Goal: Task Accomplishment & Management: Complete application form

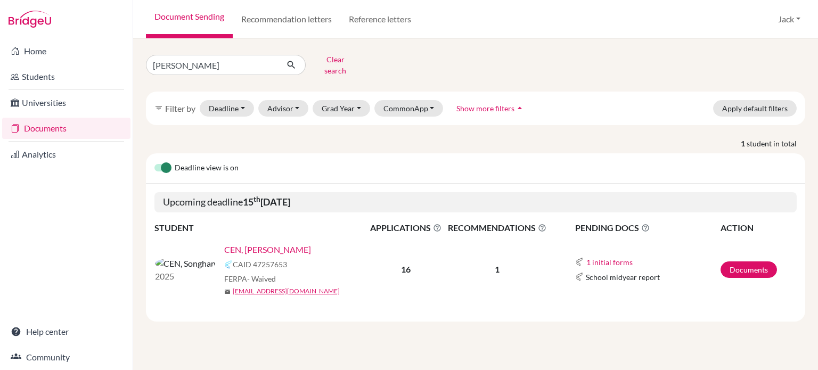
type input "wang"
click at [296, 61] on icon "submit" at bounding box center [291, 65] width 11 height 11
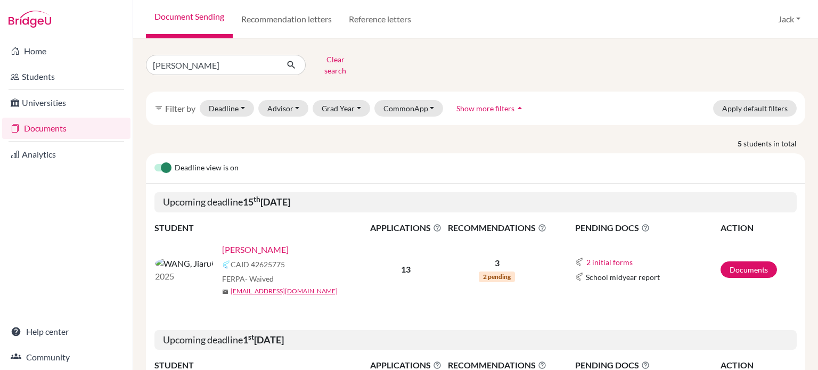
click at [225, 244] on link "[PERSON_NAME]" at bounding box center [255, 249] width 67 height 13
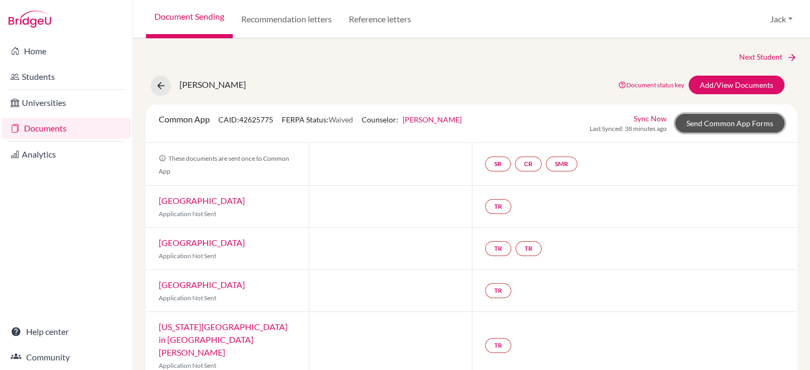
click at [737, 121] on link "Send Common App Forms" at bounding box center [729, 123] width 109 height 19
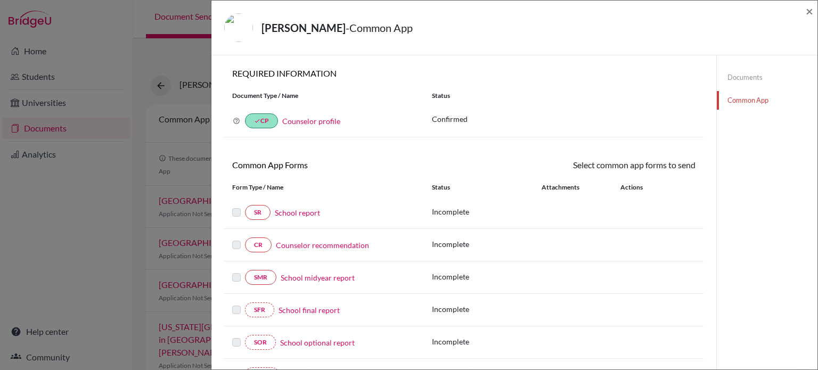
click at [236, 206] on label at bounding box center [236, 206] width 9 height 0
click at [306, 209] on link "School report" at bounding box center [297, 212] width 45 height 11
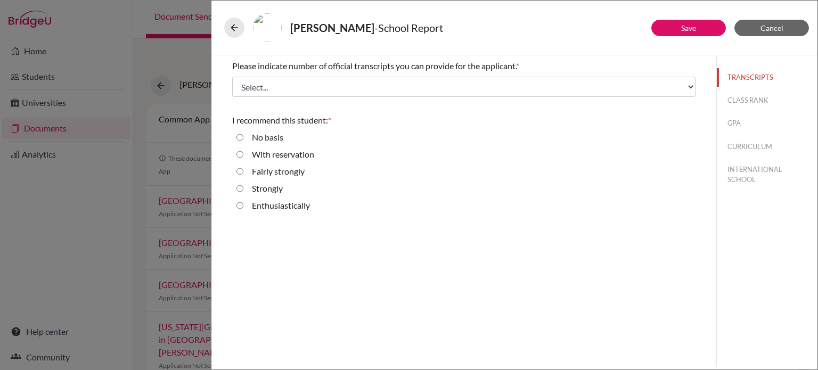
click at [240, 171] on strongly "Fairly strongly" at bounding box center [239, 171] width 7 height 13
radio strongly "true"
click at [683, 27] on link "Save" at bounding box center [688, 27] width 15 height 9
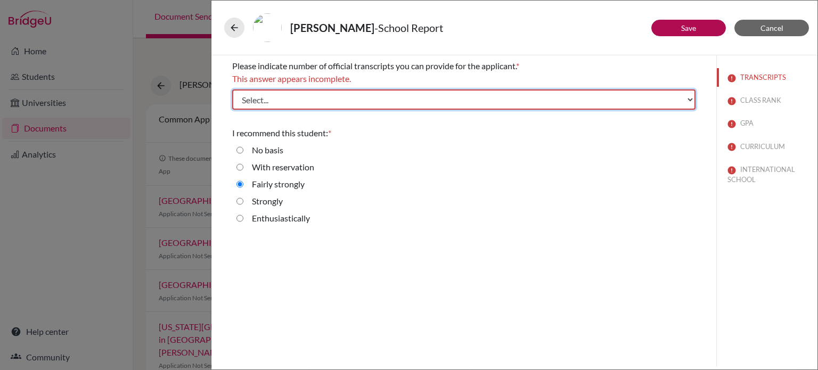
click at [689, 100] on select "Select... 1 2 3 4" at bounding box center [463, 99] width 463 height 20
select select "1"
click at [232, 89] on select "Select... 1 2 3 4" at bounding box center [463, 99] width 463 height 20
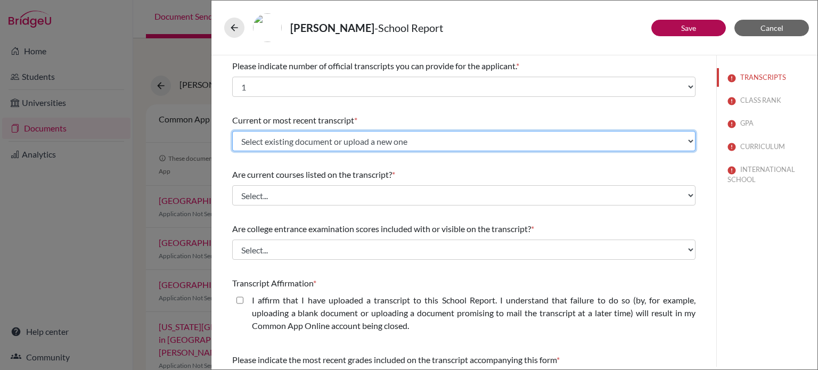
click at [444, 142] on select "Select existing document or upload a new one Transcript Upload New File" at bounding box center [463, 141] width 463 height 20
select select "677219"
click at [232, 131] on select "Select existing document or upload a new one Transcript Upload New File" at bounding box center [463, 141] width 463 height 20
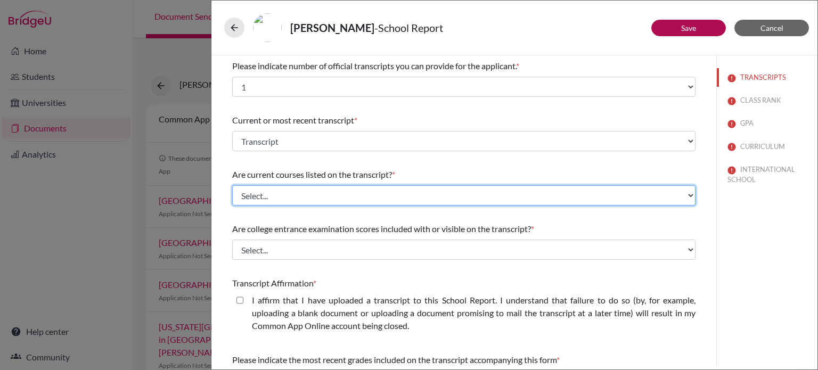
click at [280, 194] on select "Select... Yes No" at bounding box center [463, 195] width 463 height 20
select select "0"
click at [232, 185] on select "Select... Yes No" at bounding box center [463, 195] width 463 height 20
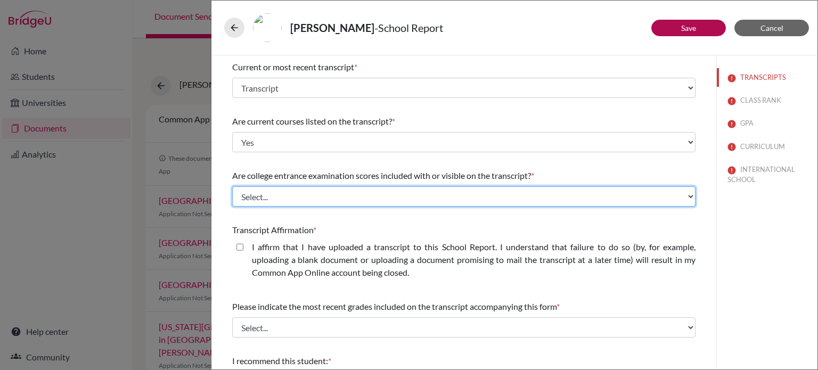
click at [297, 194] on select "Select... Yes No" at bounding box center [463, 196] width 463 height 20
select select "1"
click at [232, 186] on select "Select... Yes No" at bounding box center [463, 196] width 463 height 20
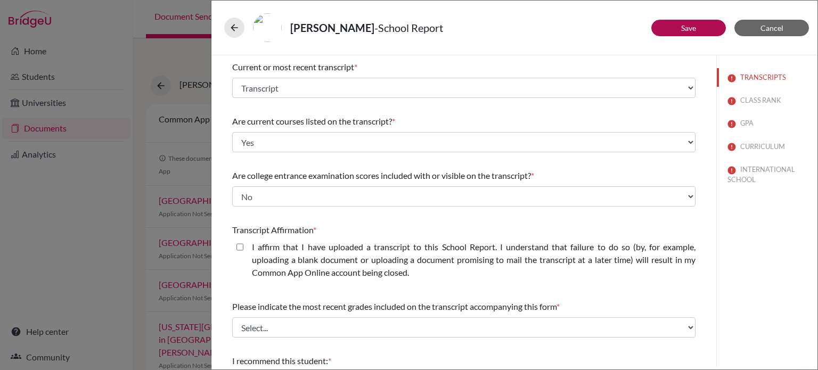
click at [239, 248] on closed\ "I affirm that I have uploaded a transcript to this School Report. I understand …" at bounding box center [239, 247] width 7 height 13
checkbox closed\ "true"
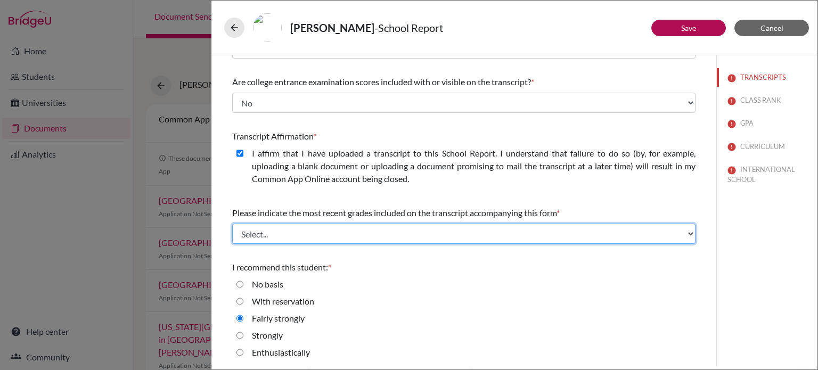
click at [287, 232] on select "Select... Final junior year grades 1st Quarter senior year grades 2nd Quarter/1…" at bounding box center [463, 234] width 463 height 20
select select "0"
click at [232, 224] on select "Select... Final junior year grades 1st Quarter senior year grades 2nd Quarter/1…" at bounding box center [463, 234] width 463 height 20
click at [374, 234] on select "Select... Final junior year grades 1st Quarter senior year grades 2nd Quarter/1…" at bounding box center [463, 234] width 463 height 20
click at [232, 224] on select "Select... Final junior year grades 1st Quarter senior year grades 2nd Quarter/1…" at bounding box center [463, 234] width 463 height 20
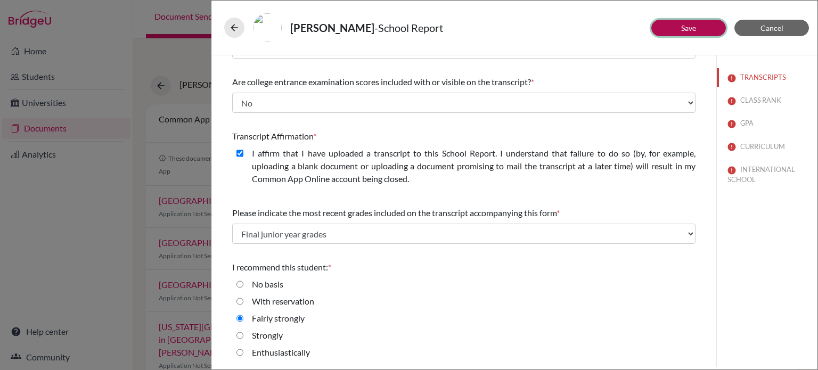
click at [682, 24] on link "Save" at bounding box center [688, 27] width 15 height 9
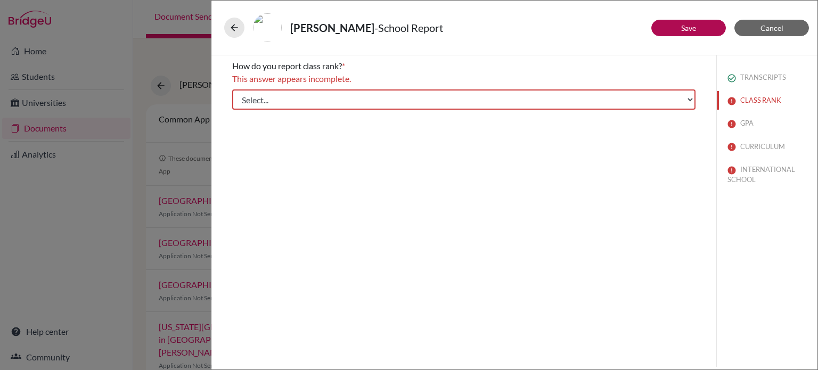
scroll to position [0, 0]
click at [691, 99] on select "Select... Exact Decile Quintile Quartile None" at bounding box center [463, 99] width 463 height 20
select select "5"
click at [232, 89] on select "Select... Exact Decile Quintile Quartile None" at bounding box center [463, 99] width 463 height 20
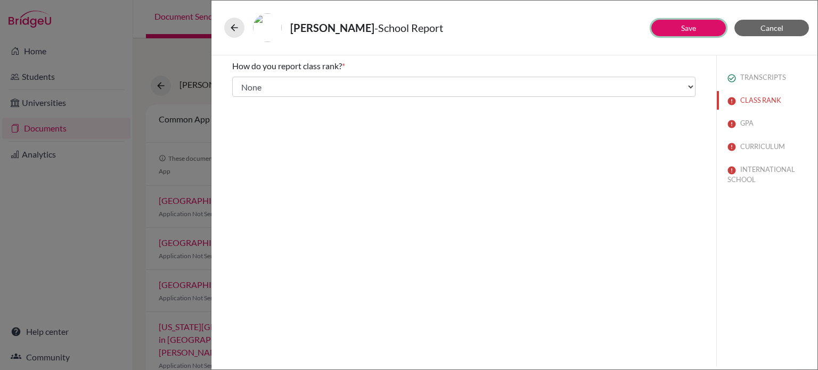
drag, startPoint x: 694, startPoint y: 26, endPoint x: 662, endPoint y: 67, distance: 52.0
click at [693, 26] on link "Save" at bounding box center [688, 27] width 15 height 9
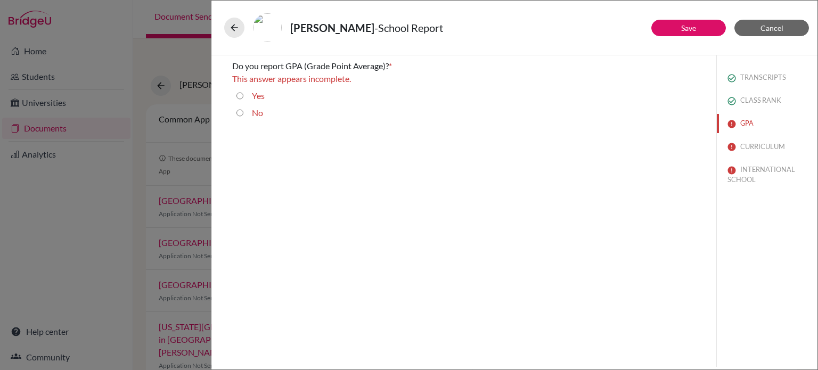
drag, startPoint x: 241, startPoint y: 112, endPoint x: 498, endPoint y: 80, distance: 259.3
click at [246, 111] on div "No" at bounding box center [463, 115] width 463 height 17
click at [688, 27] on link "Save" at bounding box center [688, 27] width 15 height 9
drag, startPoint x: 235, startPoint y: 112, endPoint x: 241, endPoint y: 113, distance: 6.0
click at [235, 112] on div "No" at bounding box center [463, 115] width 463 height 17
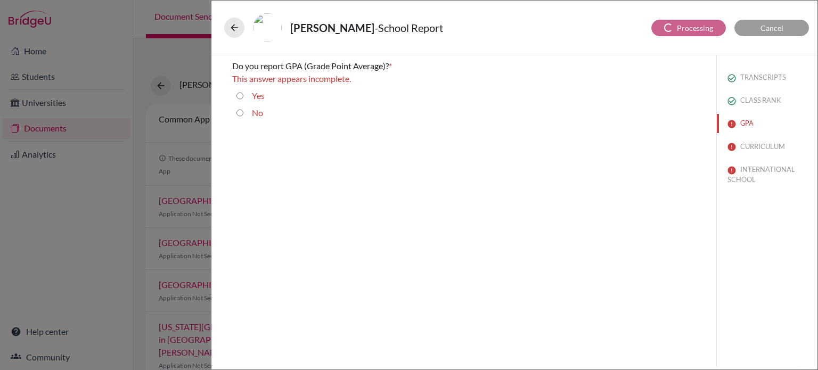
click at [241, 114] on input "No" at bounding box center [239, 113] width 7 height 13
radio input "true"
click at [683, 28] on link "Save" at bounding box center [688, 27] width 15 height 9
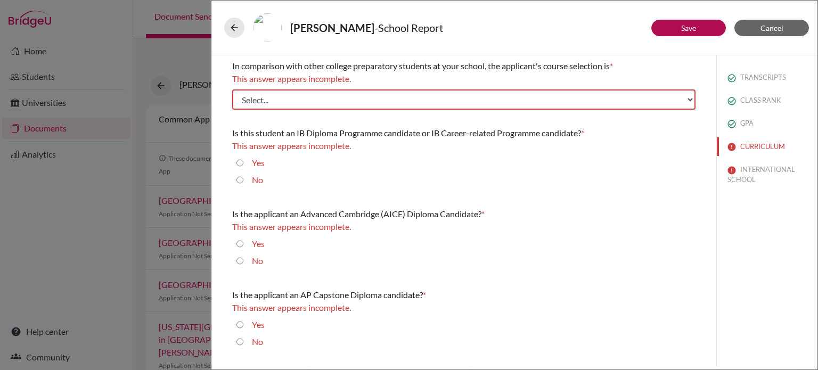
click at [240, 158] on input "Yes" at bounding box center [239, 163] width 7 height 13
radio input "true"
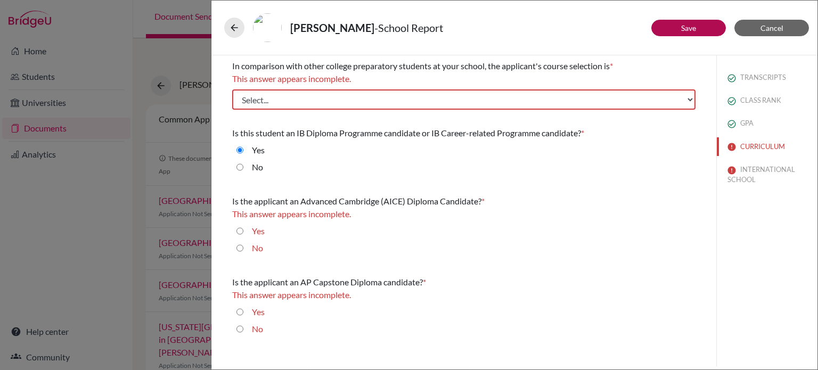
click at [241, 246] on input "No" at bounding box center [239, 248] width 7 height 13
radio input "true"
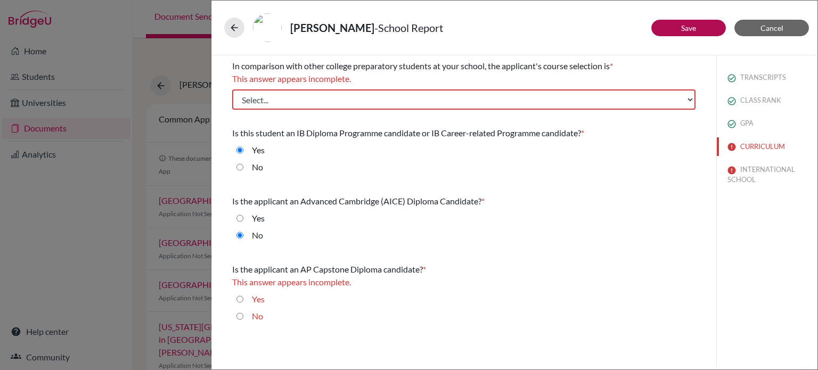
click at [237, 316] on input "No" at bounding box center [239, 316] width 7 height 13
radio input "true"
click at [685, 26] on link "Save" at bounding box center [688, 27] width 15 height 9
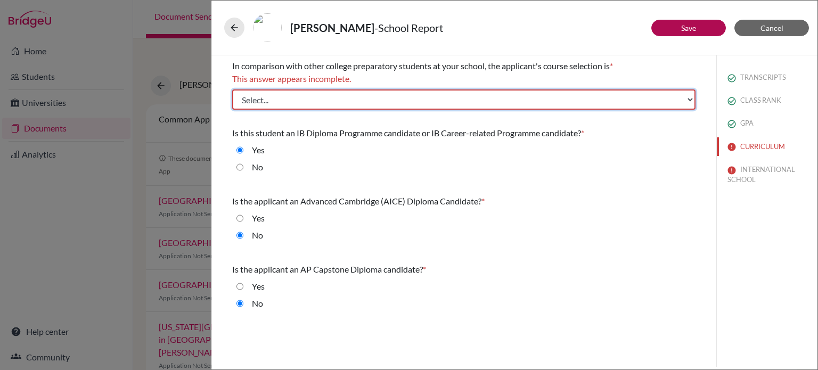
click at [691, 96] on select "Select... Less than demanding Average Demanding Very demanding Most demanding P…" at bounding box center [463, 99] width 463 height 20
click at [232, 89] on select "Select... Less than demanding Average Demanding Very demanding Most demanding P…" at bounding box center [463, 99] width 463 height 20
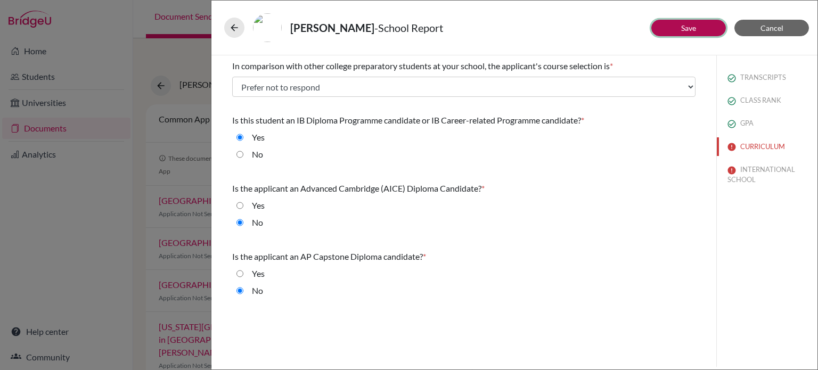
click at [697, 31] on button "Save" at bounding box center [688, 28] width 75 height 17
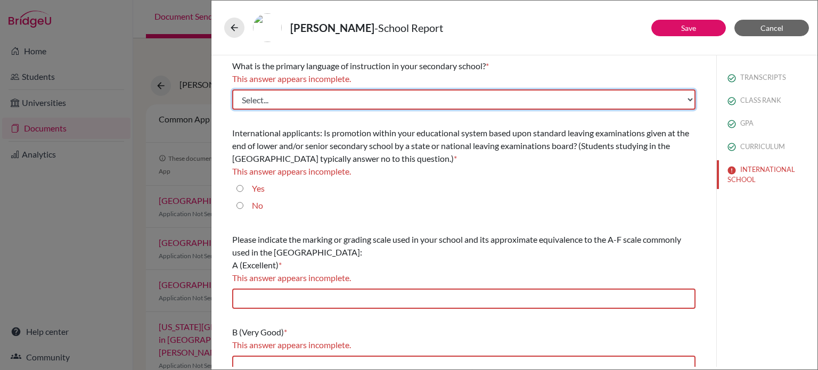
drag, startPoint x: 683, startPoint y: 97, endPoint x: 677, endPoint y: 101, distance: 6.7
click at [682, 99] on select "Select... Albanian Arabic Armenian Assamese Azerbaijani Belarusian Bengali Bulg…" at bounding box center [463, 99] width 463 height 20
select select "14"
click at [232, 89] on select "Select... Albanian Arabic Armenian Assamese Azerbaijani Belarusian Bengali Bulg…" at bounding box center [463, 99] width 463 height 20
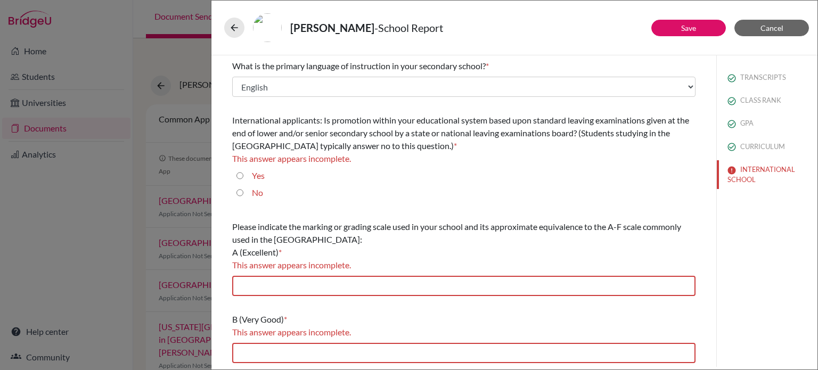
click at [241, 193] on input "No" at bounding box center [239, 192] width 7 height 13
radio input "true"
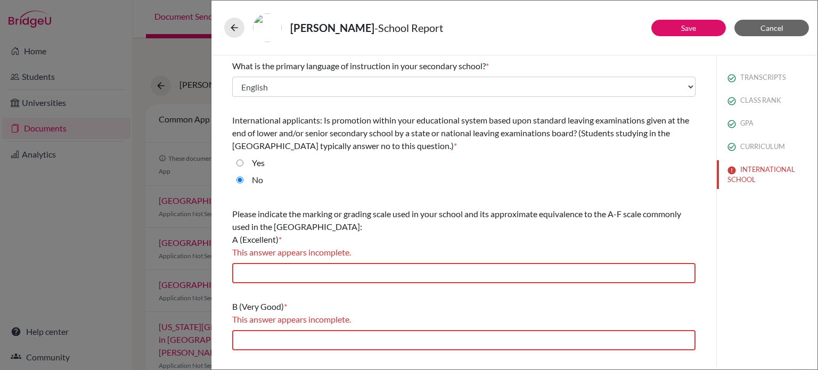
scroll to position [53, 0]
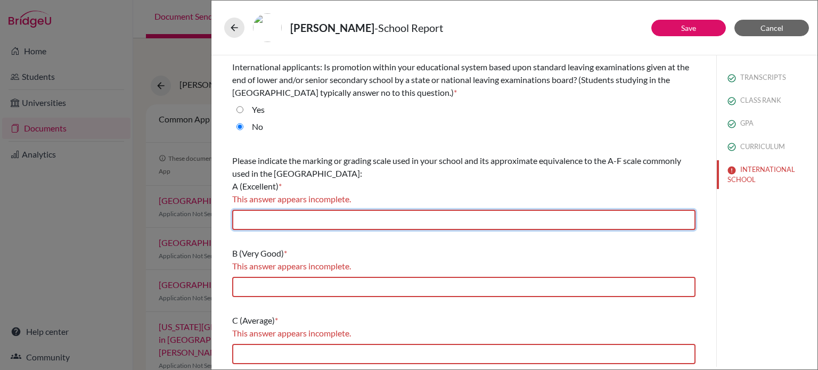
click at [290, 221] on input "text" at bounding box center [463, 220] width 463 height 20
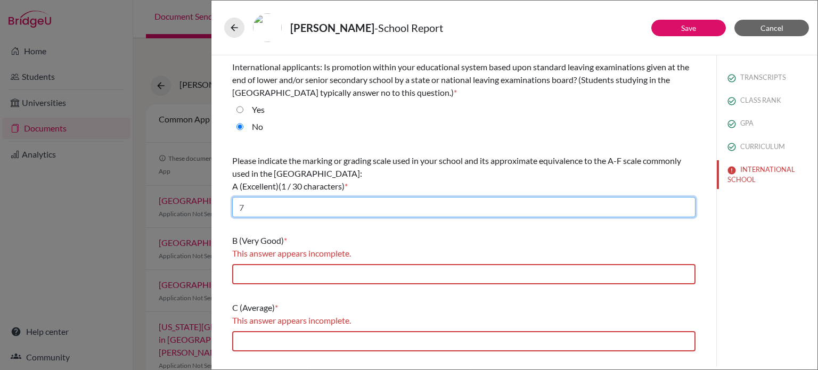
type input "7"
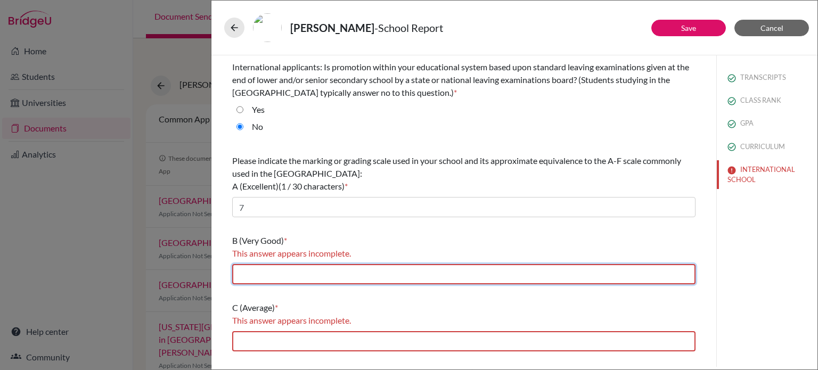
click at [269, 278] on input "text" at bounding box center [463, 274] width 463 height 20
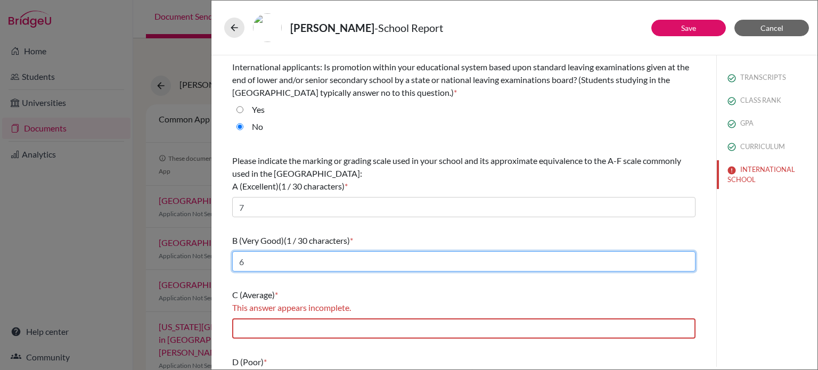
scroll to position [160, 0]
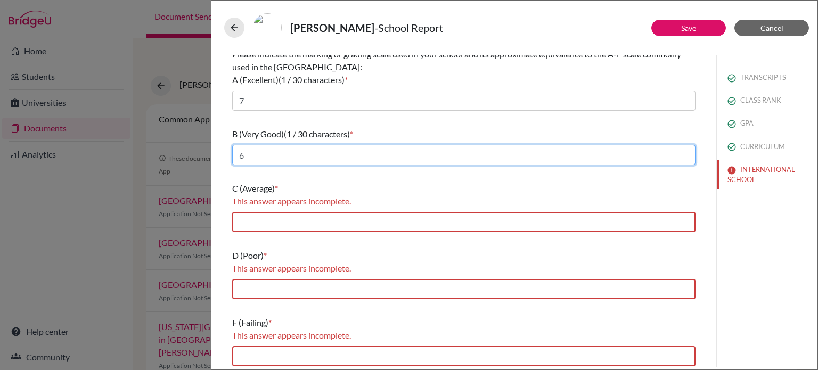
type input "6"
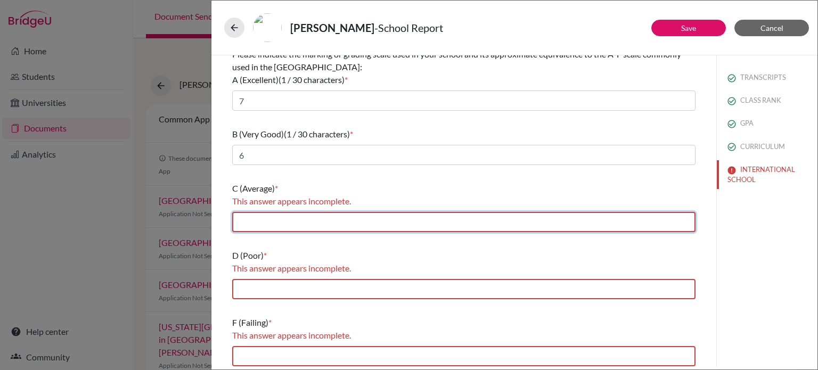
click at [267, 223] on input "text" at bounding box center [463, 222] width 463 height 20
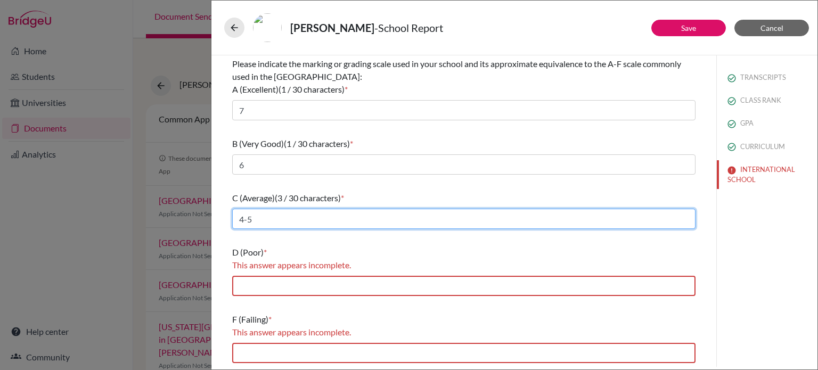
type input "4-5"
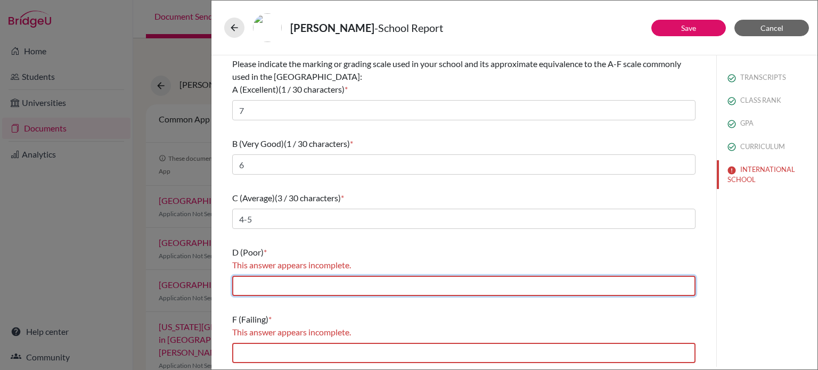
click at [267, 283] on input "text" at bounding box center [463, 286] width 463 height 20
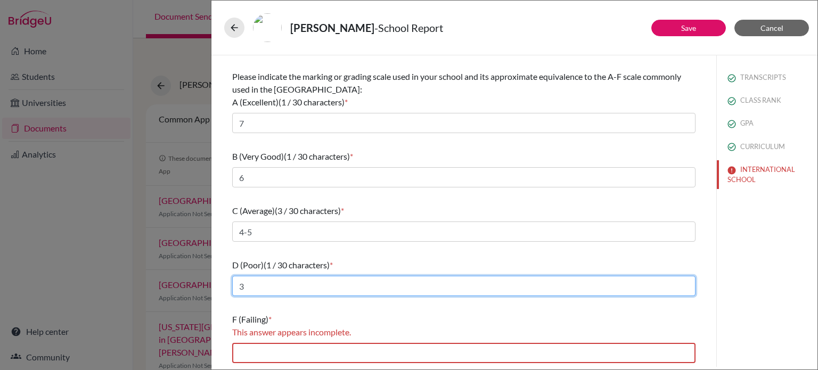
type input "3"
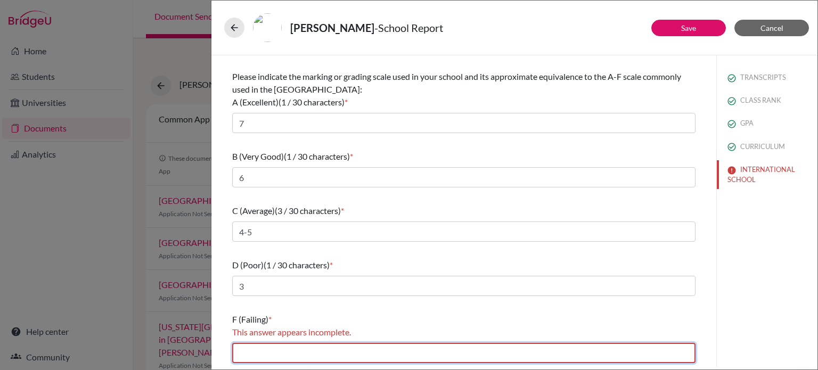
click at [265, 353] on input "text" at bounding box center [463, 353] width 463 height 20
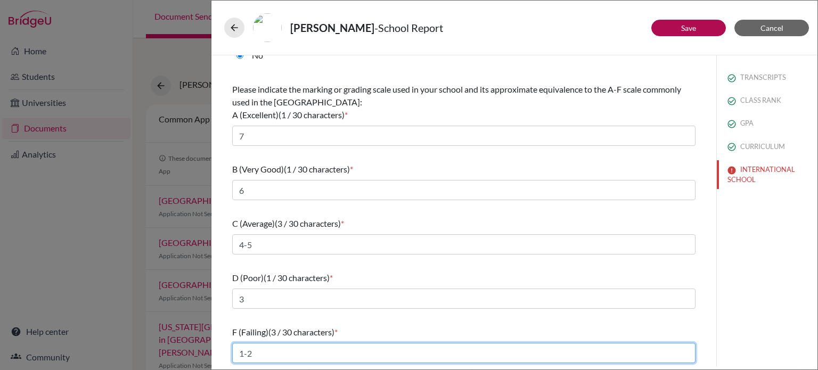
type input "1-2"
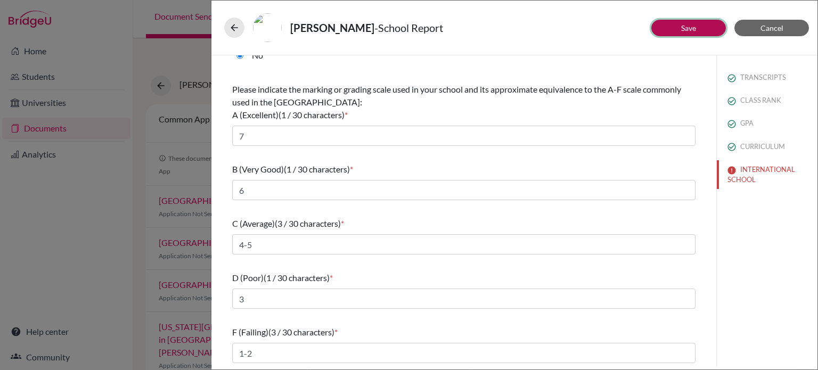
click at [684, 30] on link "Save" at bounding box center [688, 27] width 15 height 9
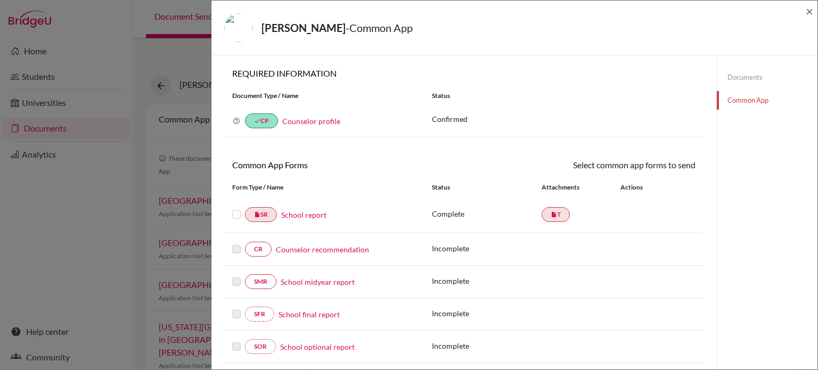
click at [42, 228] on div "WANG, Jiarui - Common App × × REQUIRED INFORMATION Document Type / Name Status …" at bounding box center [409, 185] width 818 height 370
click at [807, 9] on span "×" at bounding box center [809, 10] width 7 height 15
drag, startPoint x: 101, startPoint y: 287, endPoint x: 560, endPoint y: 39, distance: 522.1
click at [102, 285] on div "WANG, Jiarui - Common App × × REQUIRED INFORMATION Document Type / Name Status …" at bounding box center [409, 185] width 818 height 370
click at [813, 10] on span "×" at bounding box center [809, 10] width 7 height 15
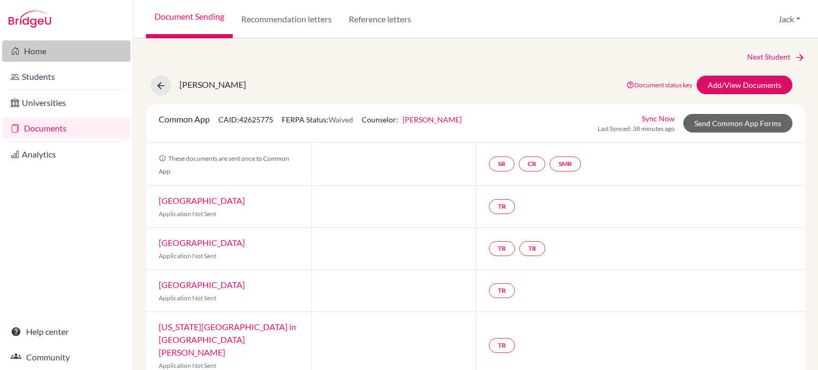
click at [34, 53] on link "Home" at bounding box center [66, 50] width 128 height 21
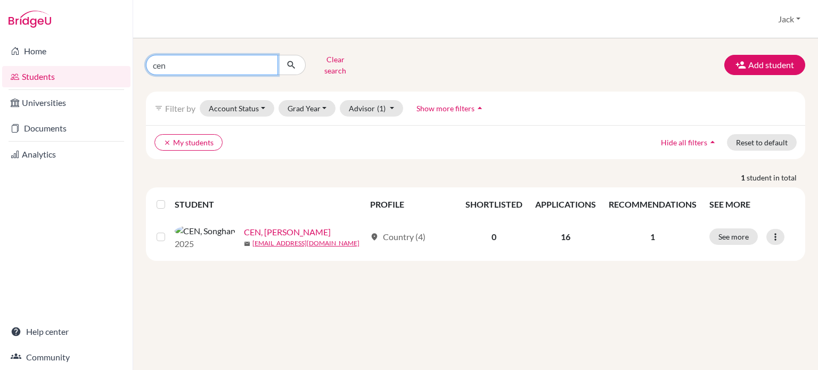
click at [168, 63] on input "cen" at bounding box center [212, 65] width 132 height 20
drag, startPoint x: 0, startPoint y: 0, endPoint x: 126, endPoint y: 63, distance: 141.0
click at [126, 63] on div "Home Students Universities Documents Analytics Help center Community Students o…" at bounding box center [409, 185] width 818 height 370
type input "edward"
click at [285, 67] on button "submit" at bounding box center [291, 65] width 28 height 20
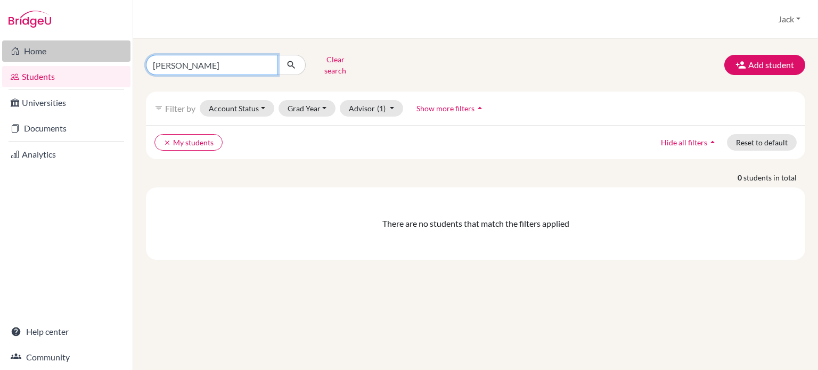
drag, startPoint x: 195, startPoint y: 59, endPoint x: 45, endPoint y: 55, distance: 150.8
click at [45, 55] on div "Home Students Universities Documents Analytics Help center Community Students o…" at bounding box center [409, 185] width 818 height 370
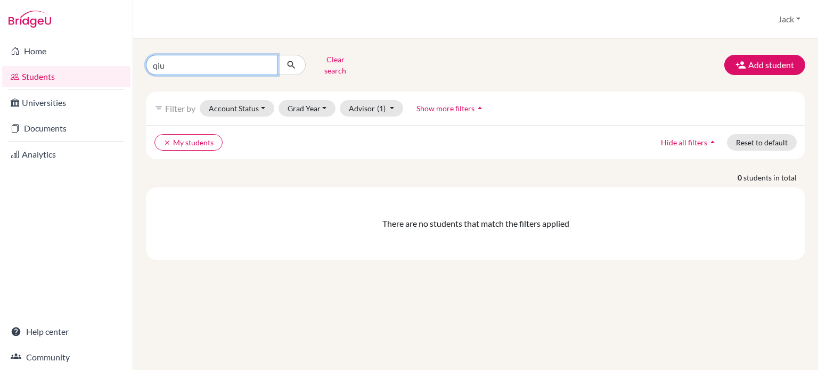
type input "qiu"
click at [294, 61] on icon "submit" at bounding box center [291, 65] width 11 height 11
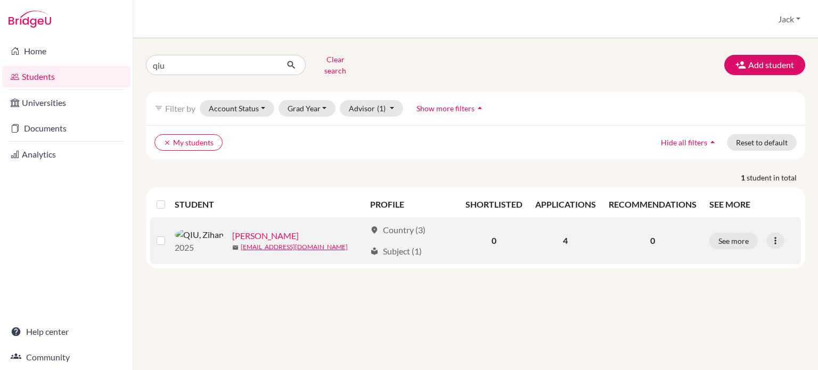
click at [233, 231] on link "[PERSON_NAME]" at bounding box center [265, 236] width 67 height 13
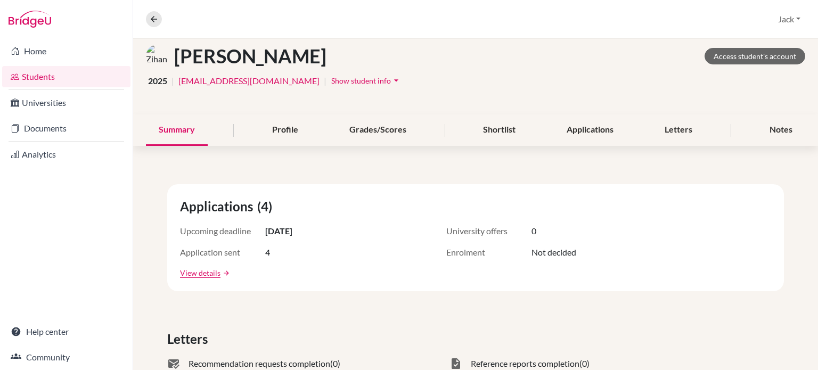
scroll to position [107, 0]
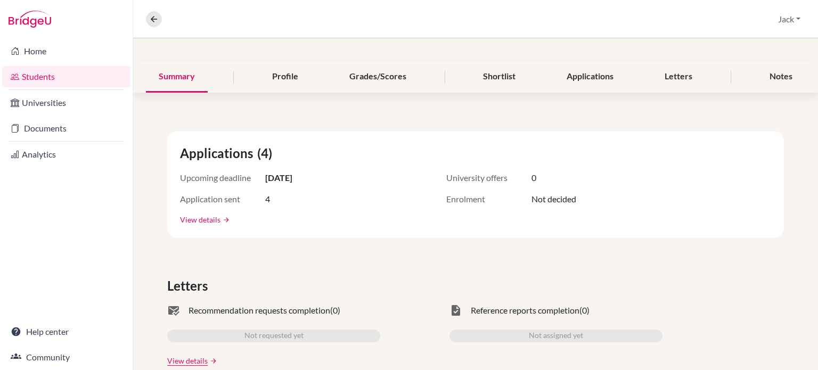
click at [201, 218] on link "View details" at bounding box center [200, 219] width 40 height 11
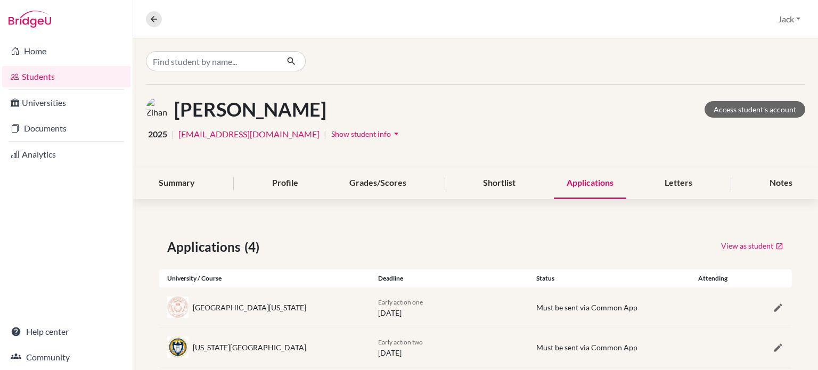
scroll to position [100, 0]
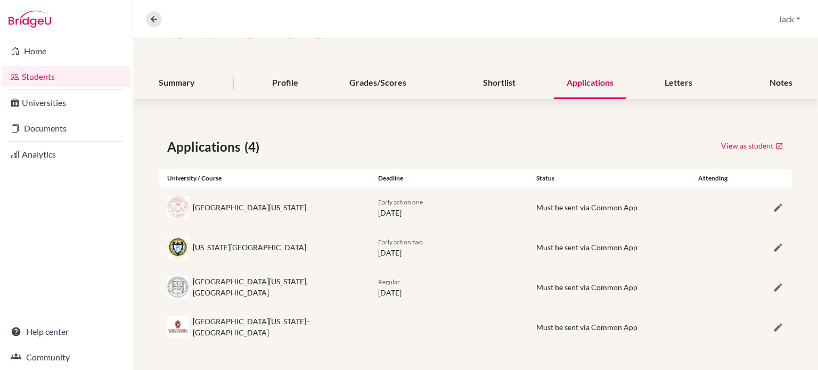
click at [341, 14] on div "Overview Student details Jack Profile School Settings Log out" at bounding box center [475, 19] width 685 height 38
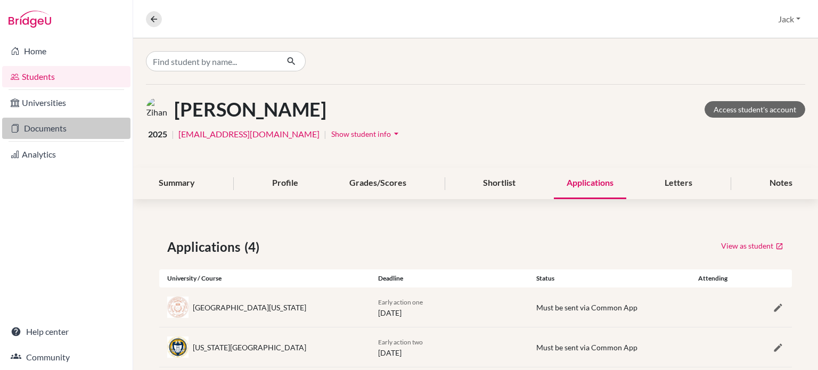
click at [51, 130] on link "Documents" at bounding box center [66, 128] width 128 height 21
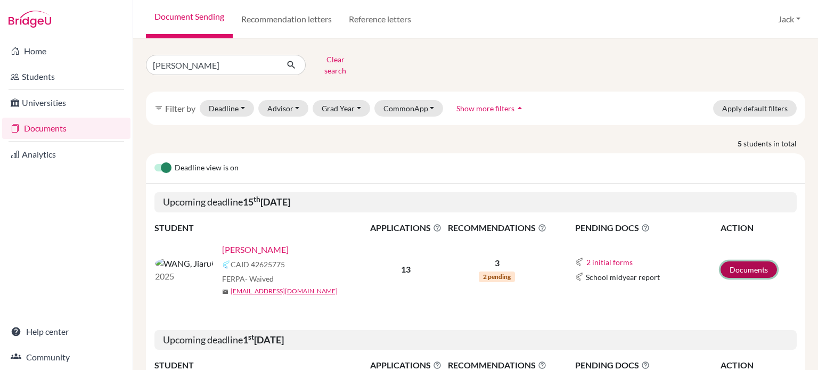
click at [732, 261] on link "Documents" at bounding box center [749, 269] width 56 height 17
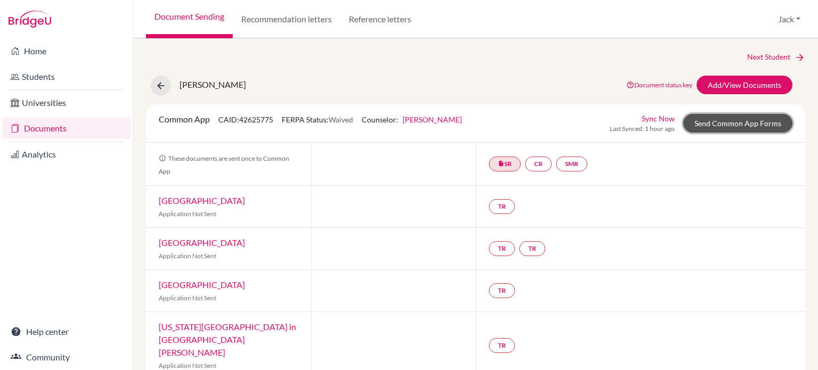
click at [736, 124] on link "Send Common App Forms" at bounding box center [737, 123] width 109 height 19
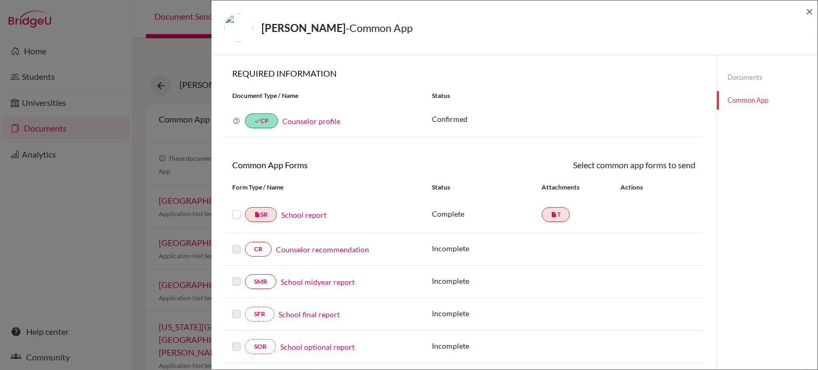
click at [235, 243] on label at bounding box center [236, 243] width 9 height 0
click at [237, 208] on label at bounding box center [236, 208] width 9 height 0
click at [0, 0] on input "checkbox" at bounding box center [0, 0] width 0 height 0
click at [327, 251] on link "Counselor recommendation" at bounding box center [322, 250] width 93 height 11
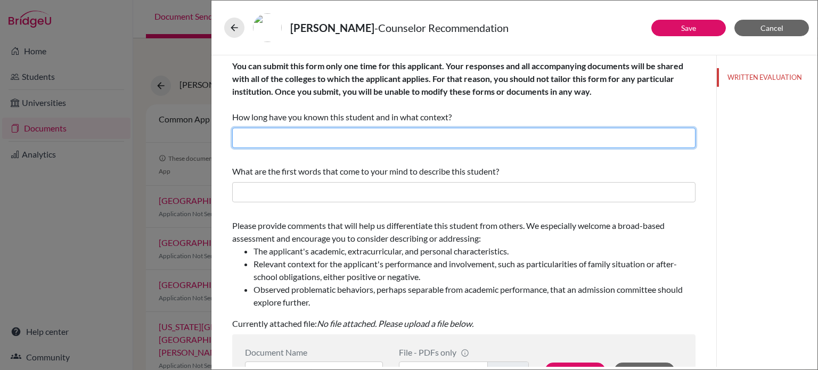
click at [309, 130] on input "text" at bounding box center [463, 138] width 463 height 20
type input "N"
type input "2 years as his college counselor"
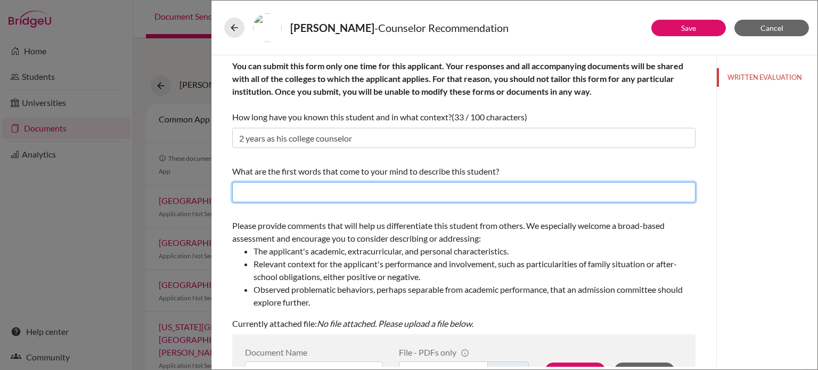
click at [322, 190] on input "text" at bounding box center [463, 192] width 463 height 20
type input "Ambitious, hard working"
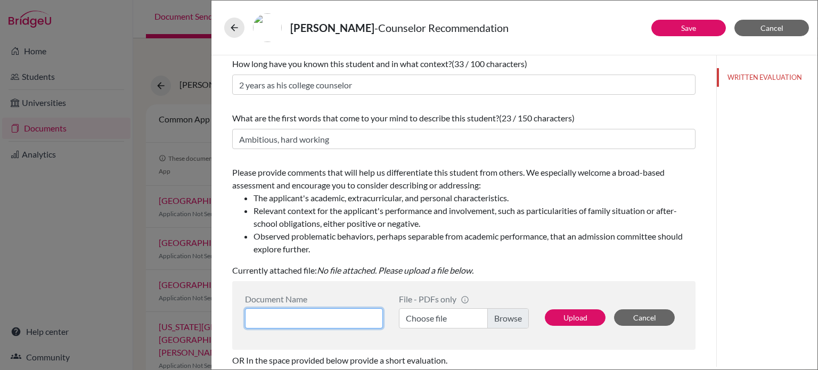
click at [275, 321] on input at bounding box center [314, 318] width 138 height 20
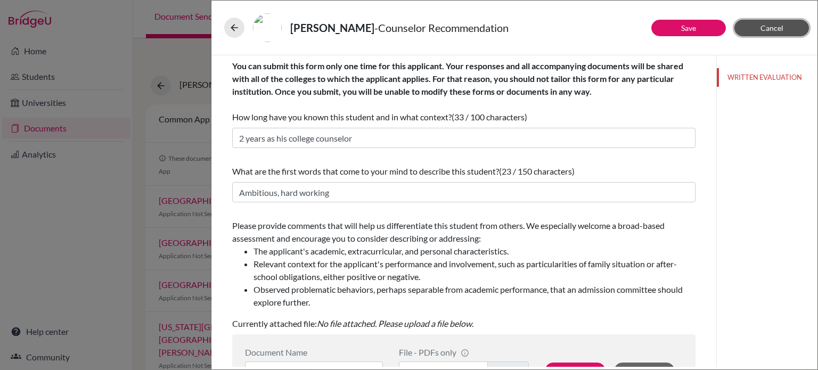
click at [771, 31] on span "Cancel" at bounding box center [771, 27] width 23 height 9
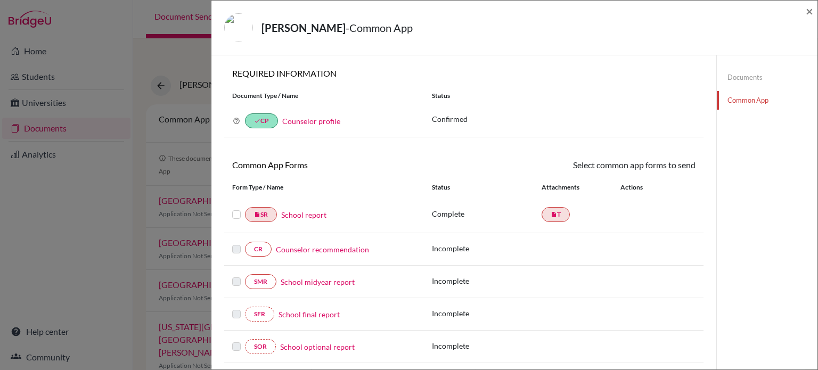
drag, startPoint x: 95, startPoint y: 208, endPoint x: 109, endPoint y: 204, distance: 14.5
click at [99, 208] on div "WANG, Jiarui - Common App × × REQUIRED INFORMATION Document Type / Name Status …" at bounding box center [409, 185] width 818 height 370
click at [812, 12] on span "×" at bounding box center [809, 10] width 7 height 15
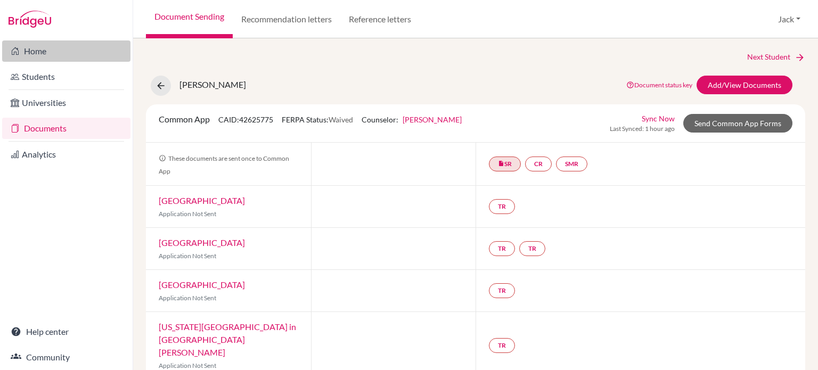
click at [30, 46] on link "Home" at bounding box center [66, 50] width 128 height 21
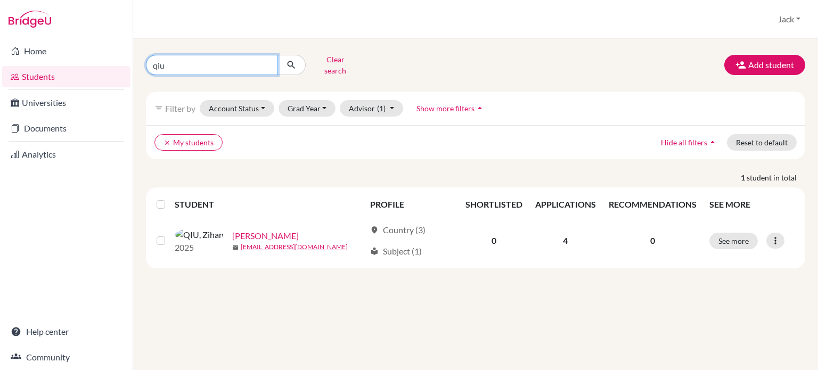
drag, startPoint x: 174, startPoint y: 64, endPoint x: 145, endPoint y: 61, distance: 28.9
click at [145, 61] on div "qiu Clear search" at bounding box center [250, 65] width 225 height 28
type input "jia"
click at [295, 60] on icon "submit" at bounding box center [291, 65] width 11 height 11
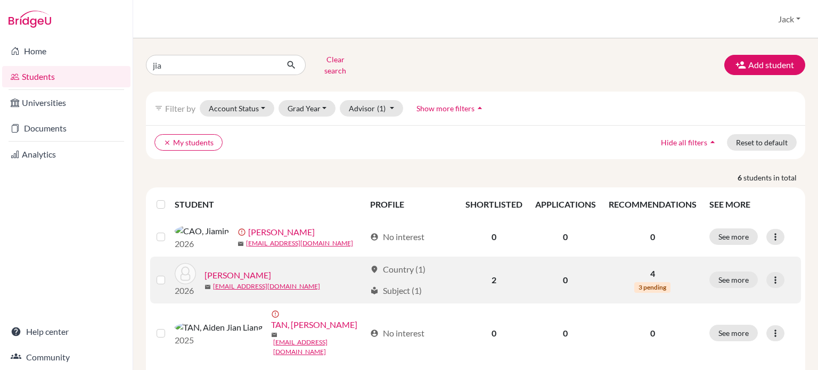
click at [243, 278] on link "[PERSON_NAME]" at bounding box center [237, 275] width 67 height 13
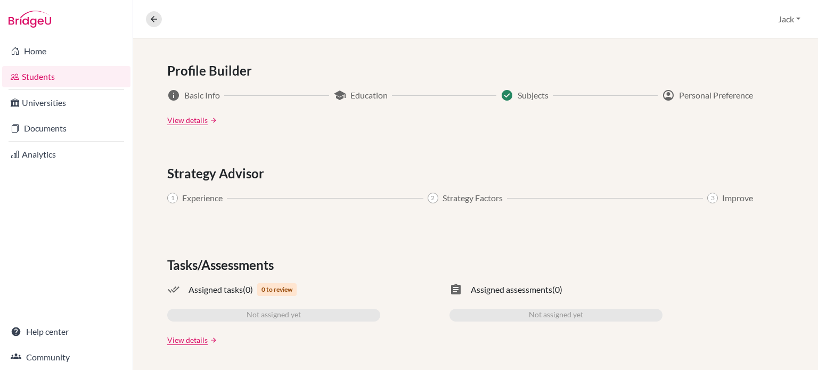
scroll to position [140, 0]
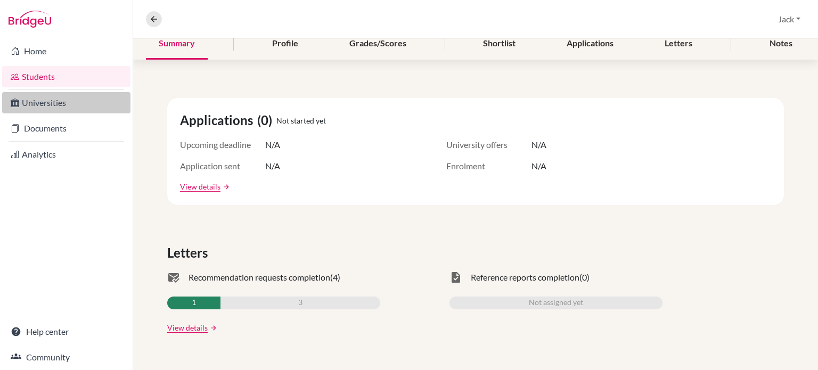
click at [48, 103] on link "Universities" at bounding box center [66, 102] width 128 height 21
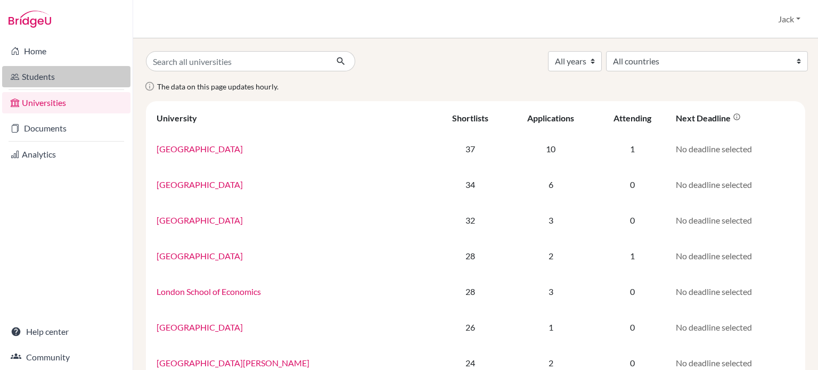
click at [45, 76] on link "Students" at bounding box center [66, 76] width 128 height 21
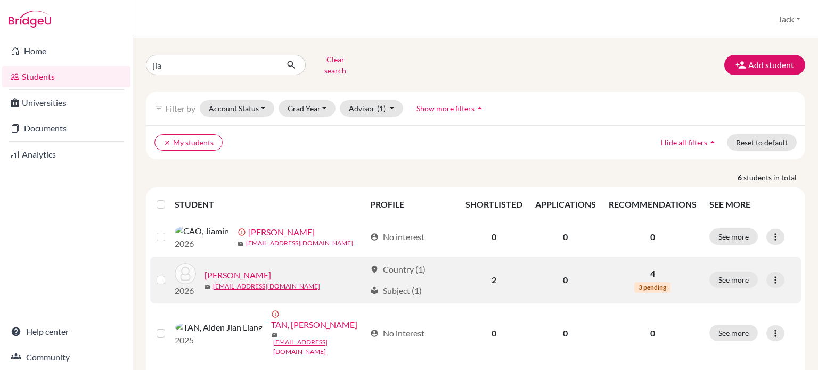
click at [225, 275] on link "[PERSON_NAME]" at bounding box center [237, 275] width 67 height 13
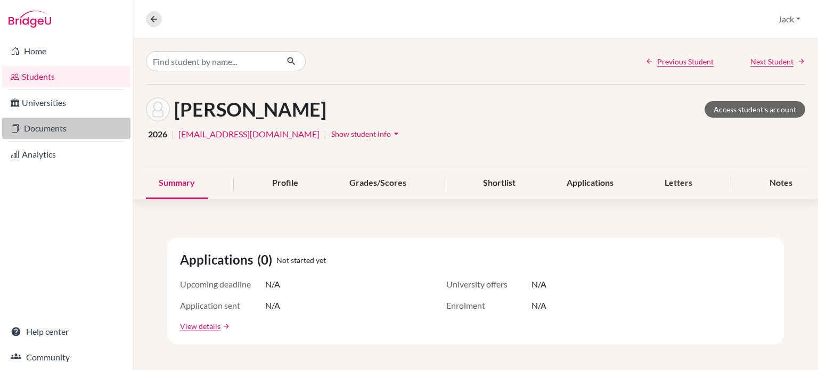
click at [45, 130] on link "Documents" at bounding box center [66, 128] width 128 height 21
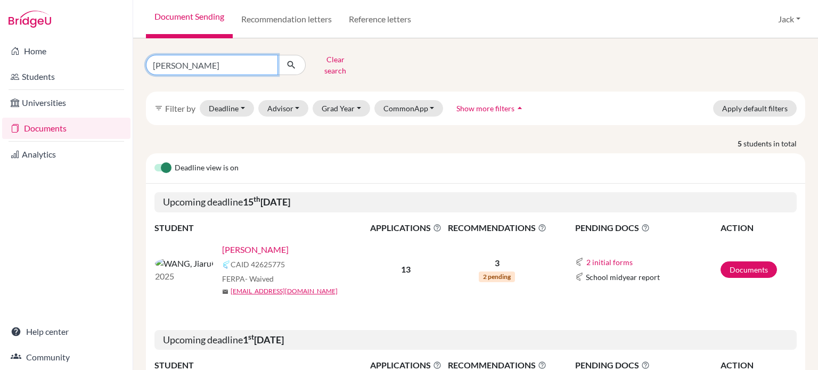
drag, startPoint x: 187, startPoint y: 63, endPoint x: 94, endPoint y: 64, distance: 93.2
click at [94, 64] on div "Home Students Universities Documents Analytics Help center Community Document S…" at bounding box center [409, 185] width 818 height 370
type input "jia"
click at [291, 63] on icon "submit" at bounding box center [291, 65] width 11 height 11
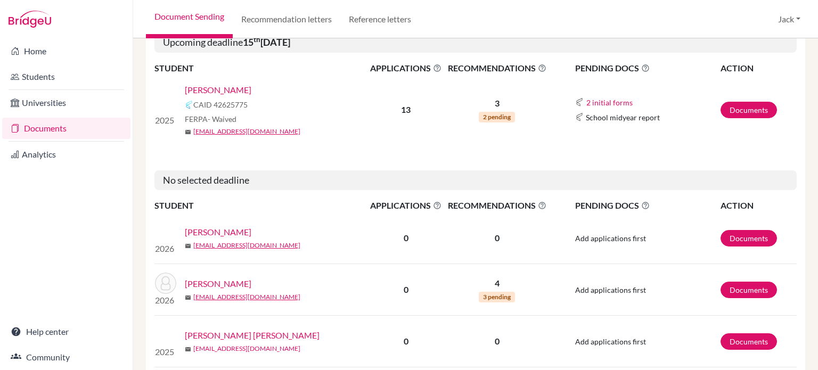
scroll to position [266, 0]
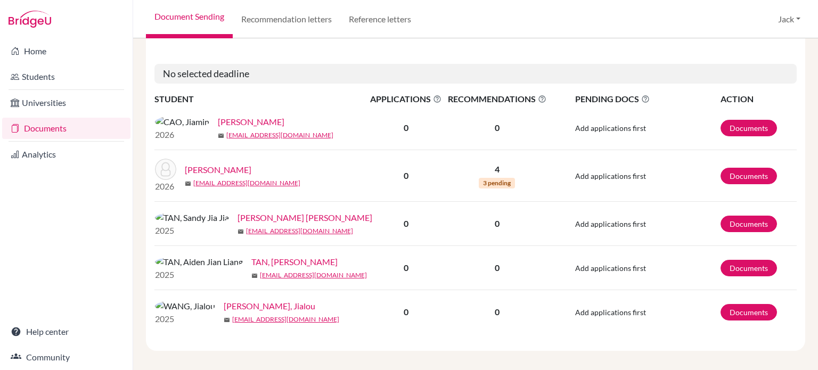
click at [224, 172] on link "[PERSON_NAME]" at bounding box center [218, 169] width 67 height 13
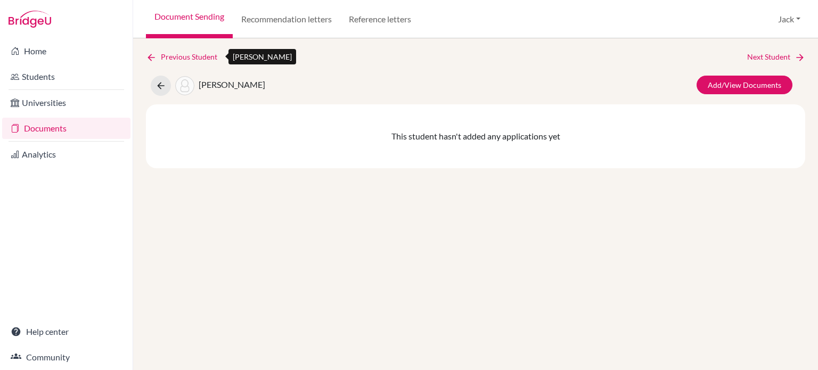
click at [151, 55] on icon at bounding box center [151, 57] width 11 height 11
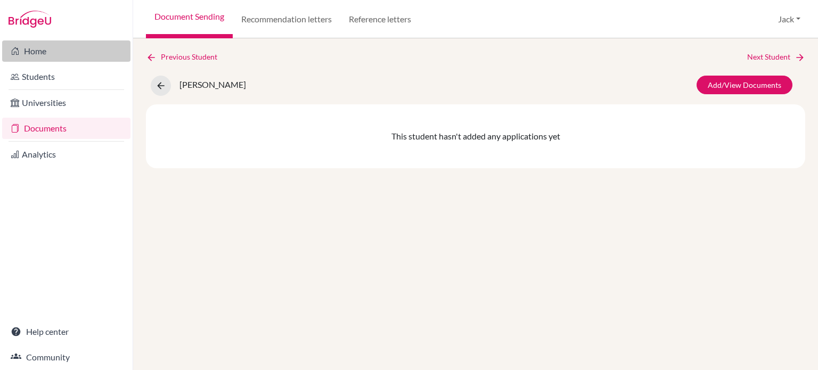
click at [30, 54] on link "Home" at bounding box center [66, 50] width 128 height 21
click at [44, 45] on link "Home" at bounding box center [66, 50] width 128 height 21
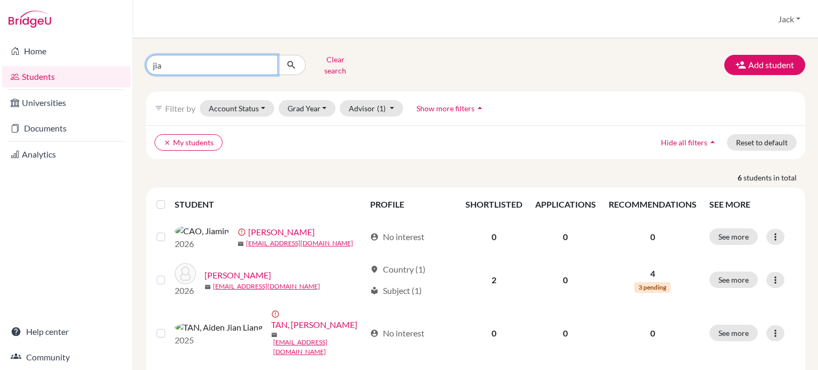
drag, startPoint x: 175, startPoint y: 63, endPoint x: 133, endPoint y: 57, distance: 41.9
click at [133, 57] on div "jia Clear search Add student filter_list Filter by Account Status Active accoun…" at bounding box center [475, 204] width 685 height 332
type input "claire"
click at [302, 66] on button "submit" at bounding box center [291, 65] width 28 height 20
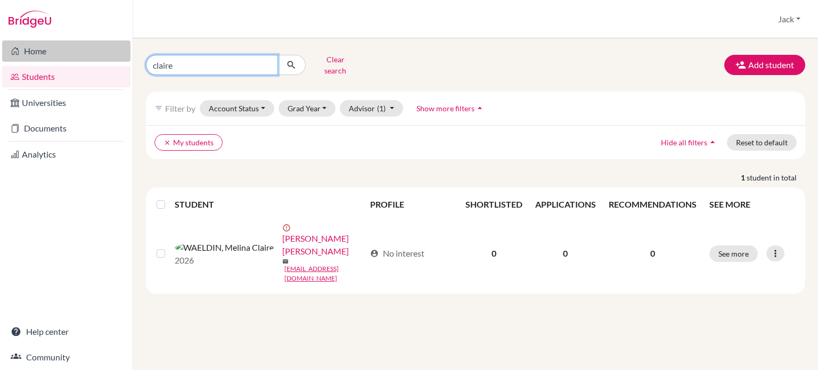
drag, startPoint x: 181, startPoint y: 63, endPoint x: 126, endPoint y: 60, distance: 55.5
click at [126, 60] on div "Home Students Universities Documents Analytics Help center Community Students o…" at bounding box center [409, 185] width 818 height 370
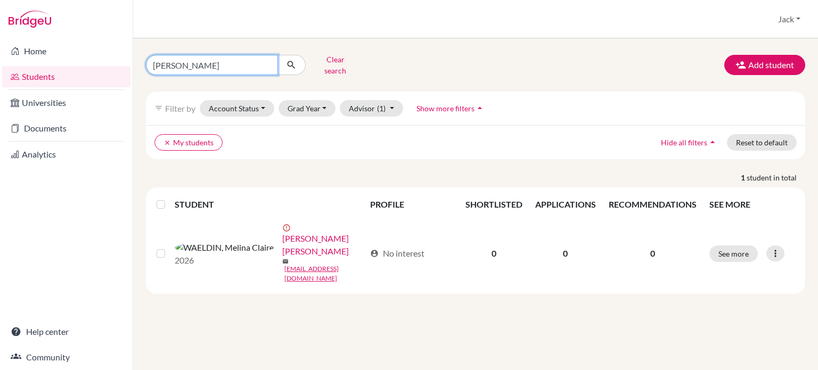
drag, startPoint x: 201, startPoint y: 65, endPoint x: 119, endPoint y: 65, distance: 82.0
click at [121, 68] on div "Home Students Universities Documents Analytics Help center Community Students o…" at bounding box center [409, 185] width 818 height 370
type input "lucy"
click at [292, 60] on icon "submit" at bounding box center [291, 65] width 11 height 11
drag, startPoint x: 187, startPoint y: 63, endPoint x: 133, endPoint y: 64, distance: 54.9
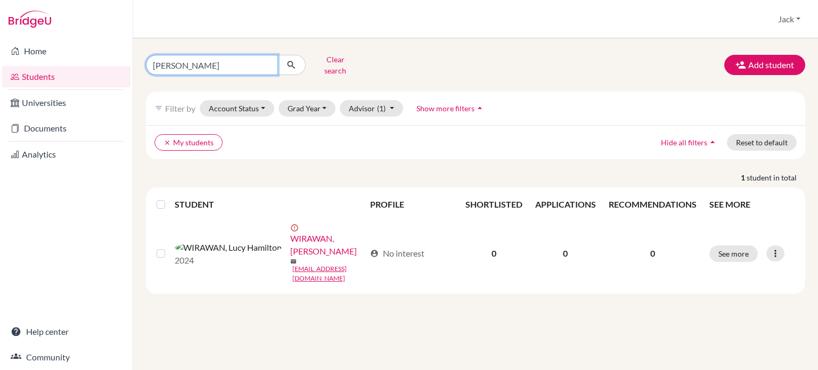
click at [133, 64] on div "lucy Clear search Add student filter_list Filter by Account Status Active accou…" at bounding box center [475, 204] width 685 height 332
type input "soniya"
click button "submit" at bounding box center [291, 65] width 28 height 20
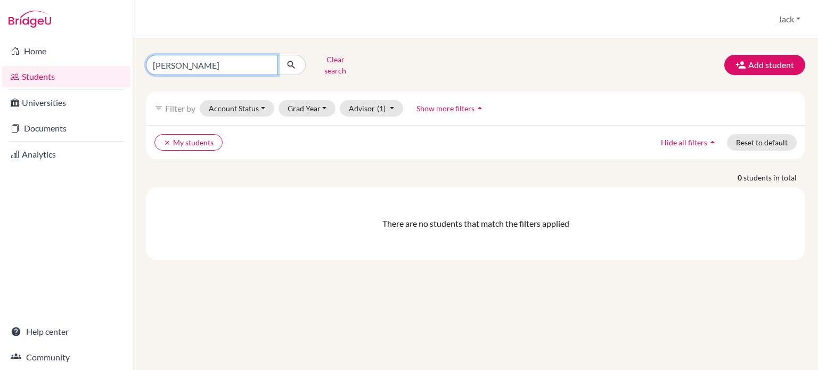
click at [166, 61] on input "soniya" at bounding box center [212, 65] width 132 height 20
type input "sonia"
click button "submit" at bounding box center [291, 65] width 28 height 20
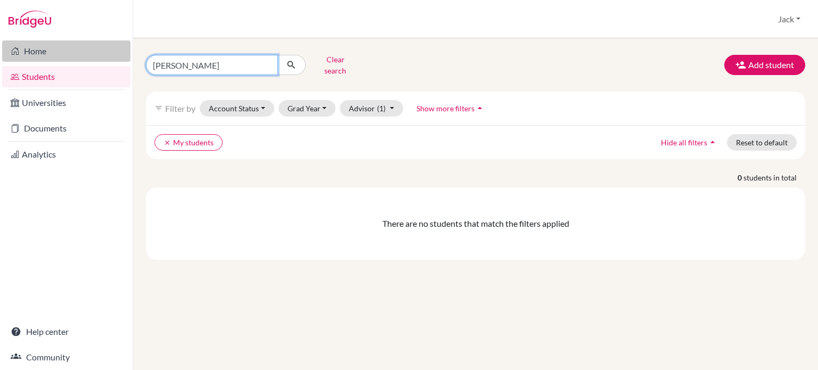
drag, startPoint x: 132, startPoint y: 61, endPoint x: 113, endPoint y: 61, distance: 18.6
click at [113, 61] on div "Home Students Universities Documents Analytics Help center Community Students o…" at bounding box center [409, 185] width 818 height 370
type input "clare"
click button "submit" at bounding box center [291, 65] width 28 height 20
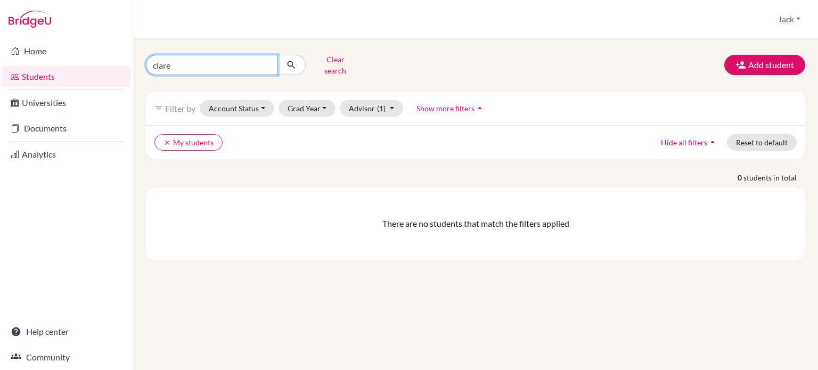
drag, startPoint x: 181, startPoint y: 60, endPoint x: 146, endPoint y: 59, distance: 34.6
click at [146, 59] on input "clare" at bounding box center [212, 65] width 132 height 20
type input "hali"
click button "submit" at bounding box center [291, 65] width 28 height 20
click at [42, 78] on link "Students" at bounding box center [66, 76] width 128 height 21
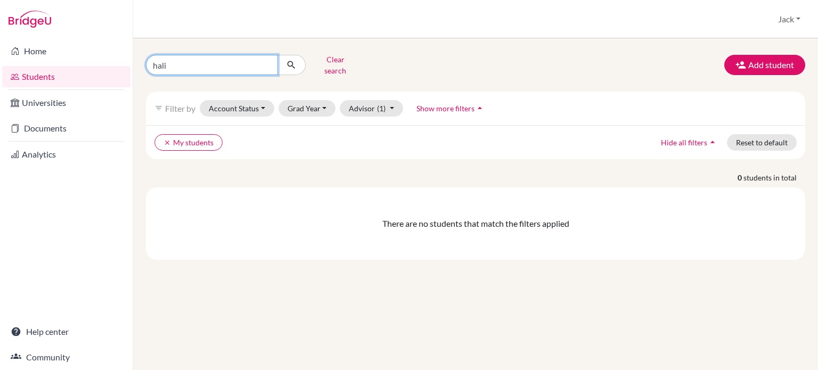
click at [177, 61] on input "hali" at bounding box center [212, 65] width 132 height 20
click at [294, 60] on icon "submit" at bounding box center [291, 65] width 11 height 11
click at [181, 66] on input "hali" at bounding box center [212, 65] width 132 height 20
drag, startPoint x: 181, startPoint y: 66, endPoint x: 153, endPoint y: 64, distance: 27.7
click at [153, 64] on input "hali" at bounding box center [212, 65] width 132 height 20
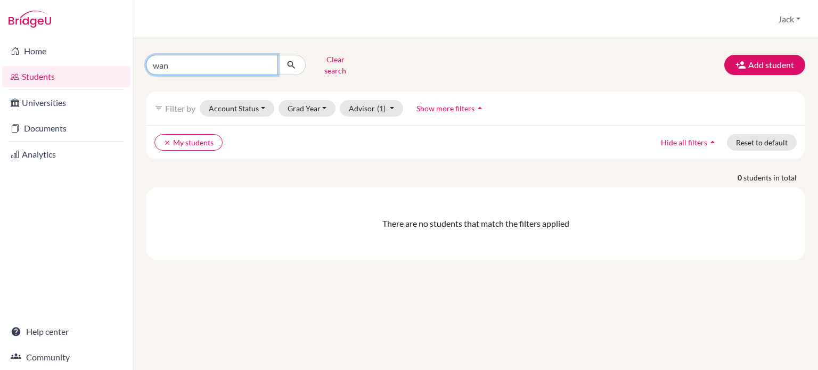
type input "[PERSON_NAME]"
click button "submit" at bounding box center [291, 65] width 28 height 20
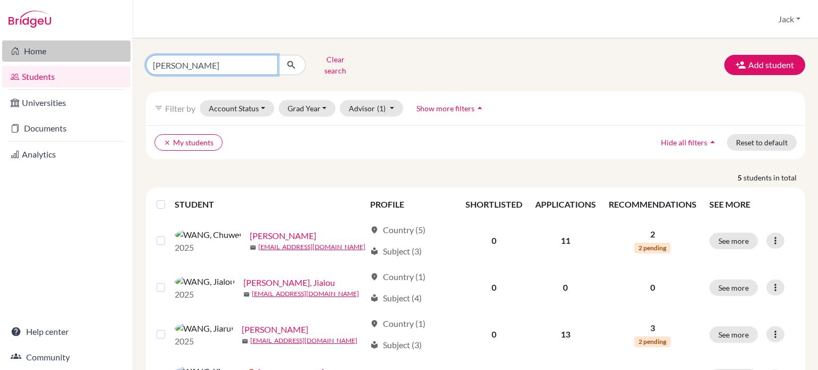
drag, startPoint x: 179, startPoint y: 63, endPoint x: 119, endPoint y: 58, distance: 59.9
click at [119, 58] on div "Home Students Universities Documents Analytics Help center Community Students o…" at bounding box center [409, 185] width 818 height 370
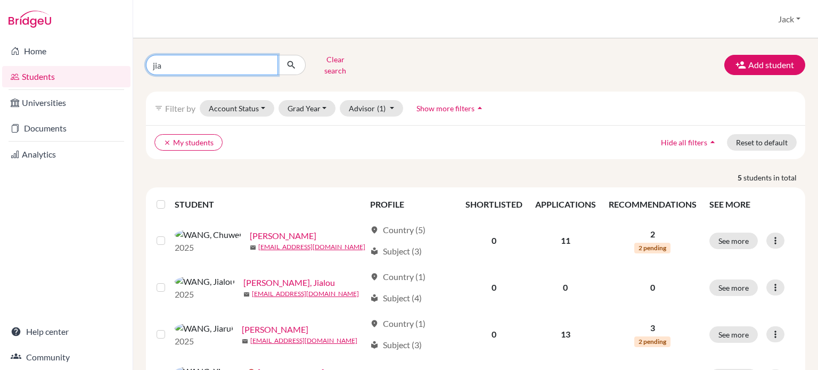
type input "jia"
click at [291, 63] on icon "submit" at bounding box center [291, 65] width 11 height 11
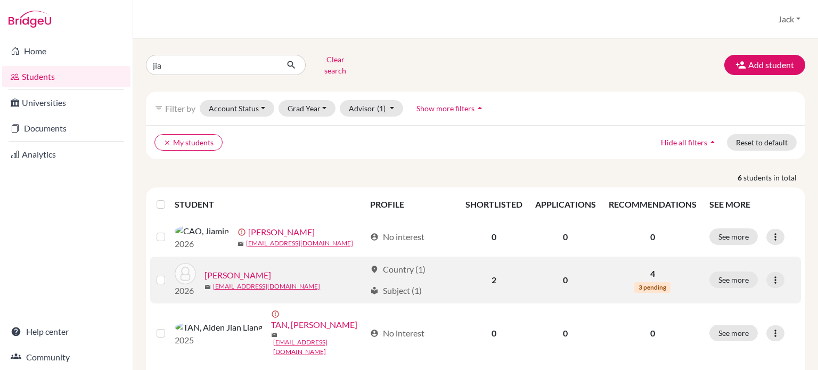
click at [648, 275] on p "4" at bounding box center [653, 273] width 88 height 13
click at [238, 273] on link "[PERSON_NAME]" at bounding box center [237, 275] width 67 height 13
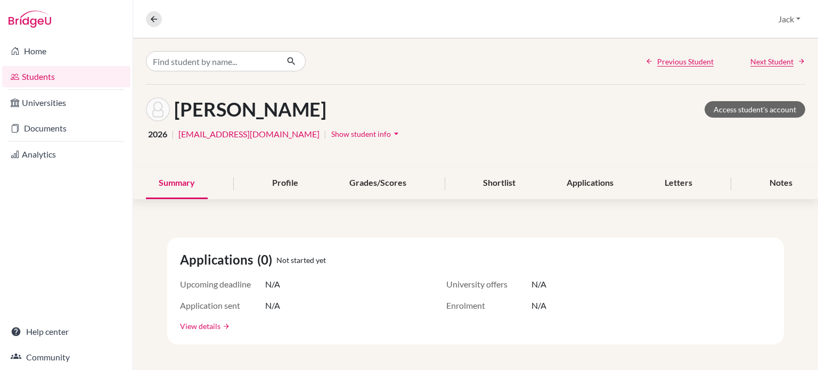
click at [198, 322] on link "View details" at bounding box center [200, 326] width 40 height 11
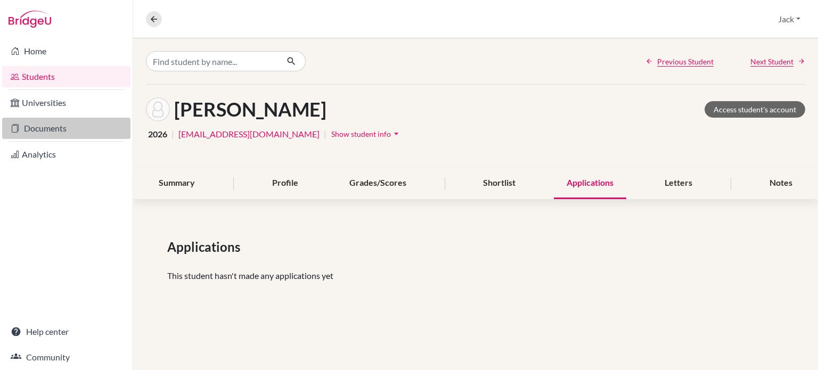
click at [43, 125] on link "Documents" at bounding box center [66, 128] width 128 height 21
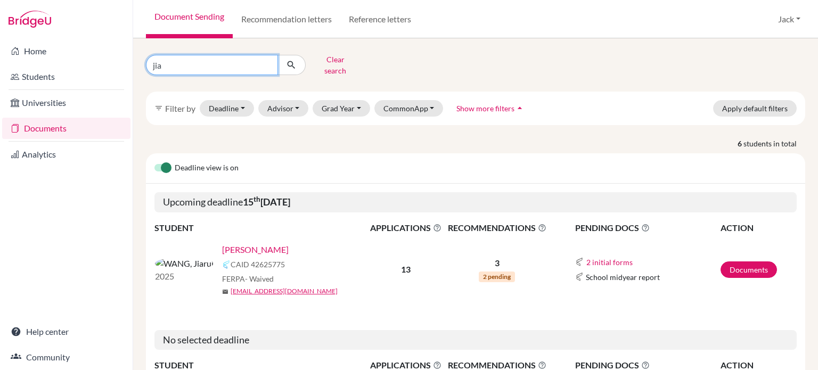
click at [176, 66] on input "jia" at bounding box center [212, 65] width 132 height 20
click at [289, 56] on button "submit" at bounding box center [291, 65] width 28 height 20
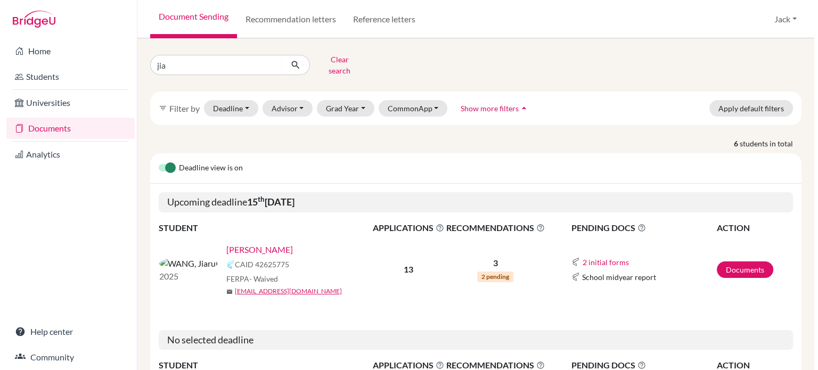
scroll to position [160, 0]
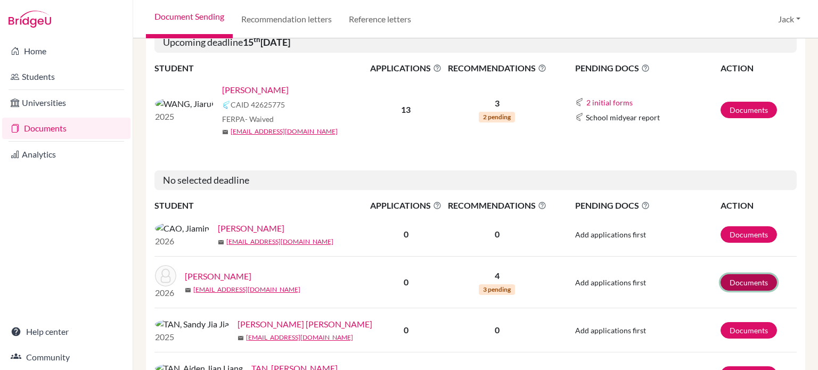
click at [741, 278] on link "Documents" at bounding box center [749, 282] width 56 height 17
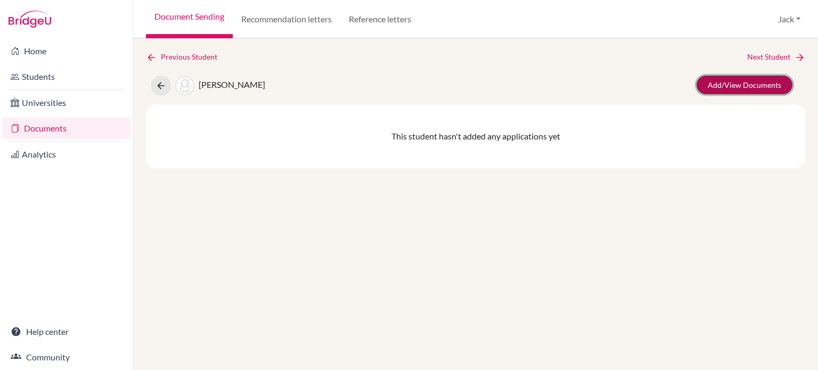
click at [723, 83] on link "Add/View Documents" at bounding box center [745, 85] width 96 height 19
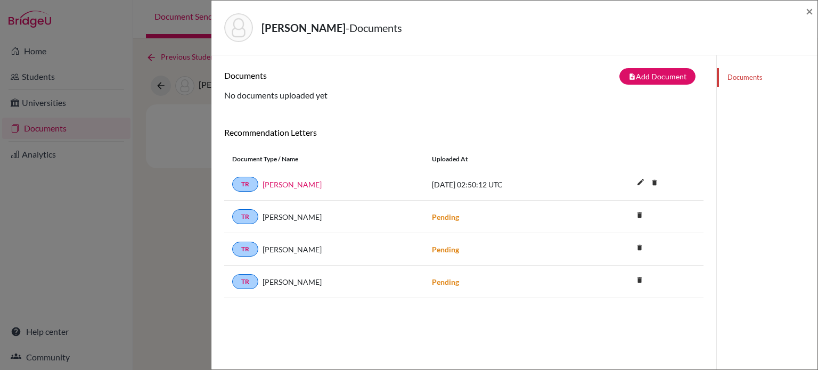
click at [79, 238] on div "Sheu, Jia-Ming - Documents × Documents note_add Add Document Document type Chan…" at bounding box center [409, 185] width 818 height 370
drag, startPoint x: 101, startPoint y: 235, endPoint x: 96, endPoint y: 231, distance: 6.4
click at [99, 234] on div "Sheu, Jia-Ming - Documents × Documents note_add Add Document Document type Chan…" at bounding box center [409, 185] width 818 height 370
click at [809, 9] on span "×" at bounding box center [809, 10] width 7 height 15
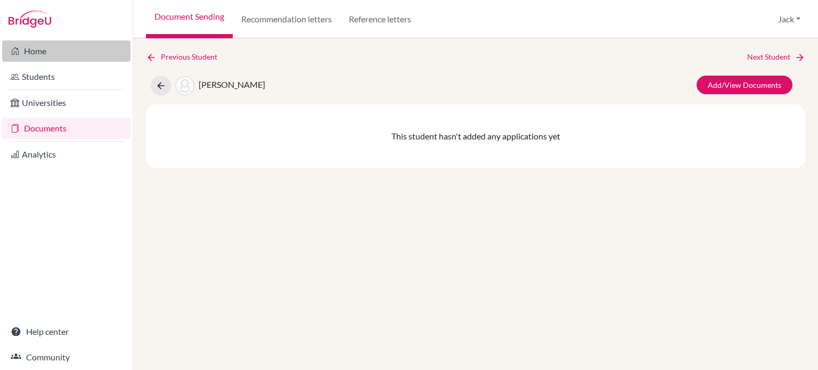
click at [31, 45] on link "Home" at bounding box center [66, 50] width 128 height 21
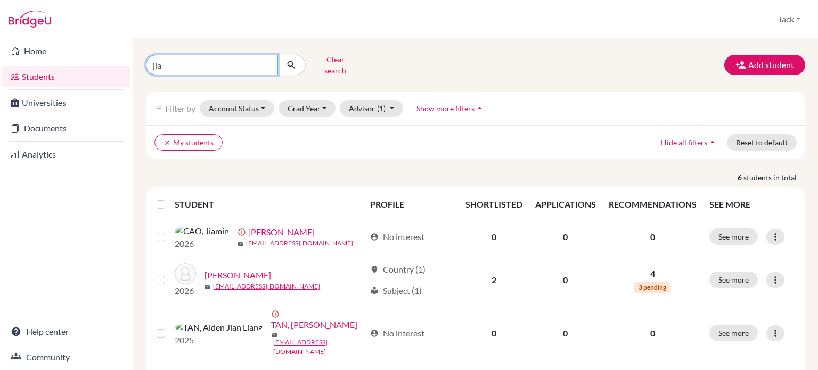
drag, startPoint x: 170, startPoint y: 60, endPoint x: 144, endPoint y: 43, distance: 31.0
click at [141, 55] on div "jia Clear search" at bounding box center [250, 65] width 225 height 28
type input "[PERSON_NAME]"
click button "submit" at bounding box center [291, 65] width 28 height 20
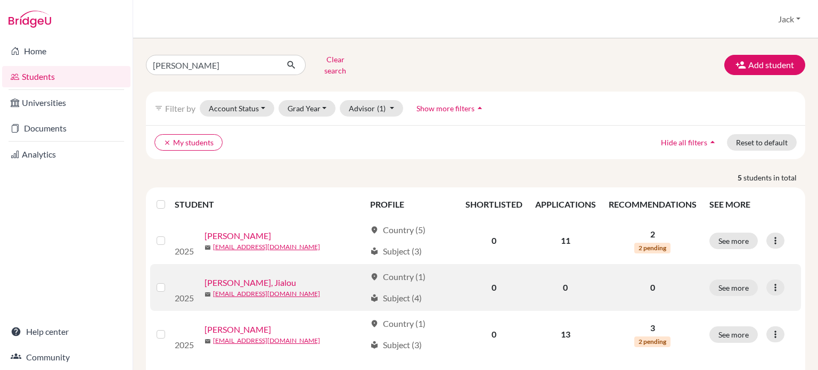
scroll to position [53, 0]
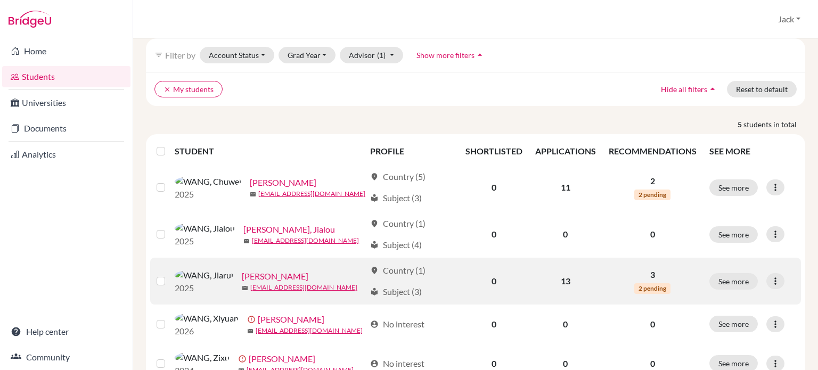
click at [249, 272] on link "[PERSON_NAME]" at bounding box center [275, 276] width 67 height 13
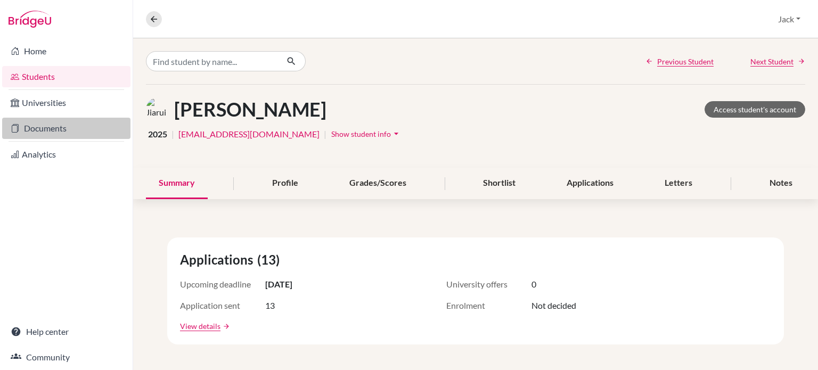
click at [56, 123] on link "Documents" at bounding box center [66, 128] width 128 height 21
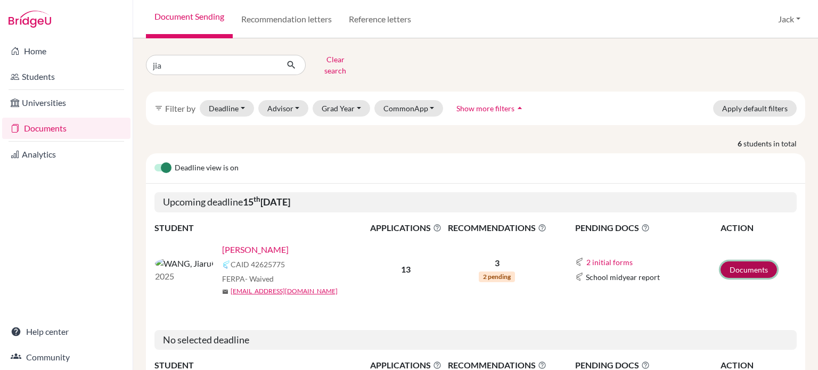
click at [742, 261] on link "Documents" at bounding box center [749, 269] width 56 height 17
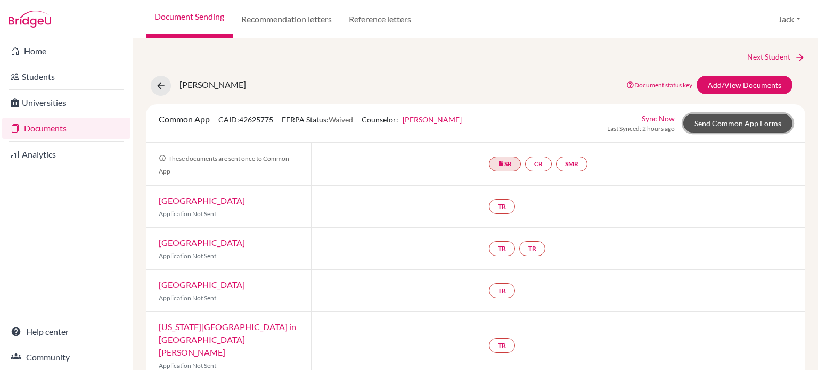
click at [730, 123] on link "Send Common App Forms" at bounding box center [737, 123] width 109 height 19
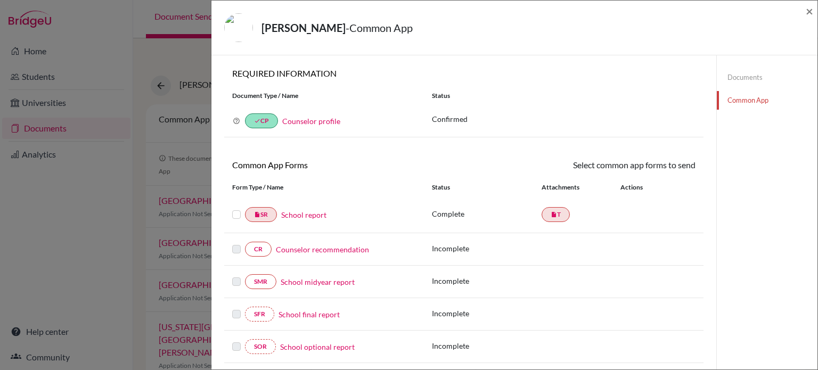
click at [315, 248] on link "Counselor recommendation" at bounding box center [322, 249] width 93 height 11
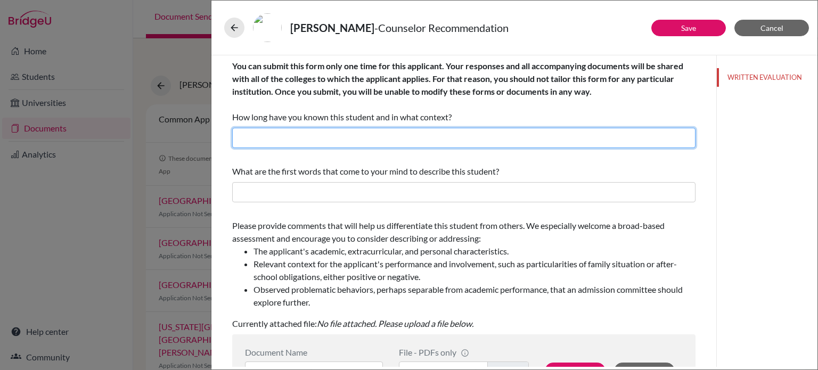
click at [302, 134] on input "text" at bounding box center [463, 138] width 463 height 20
type input "2 years as his college counselor"
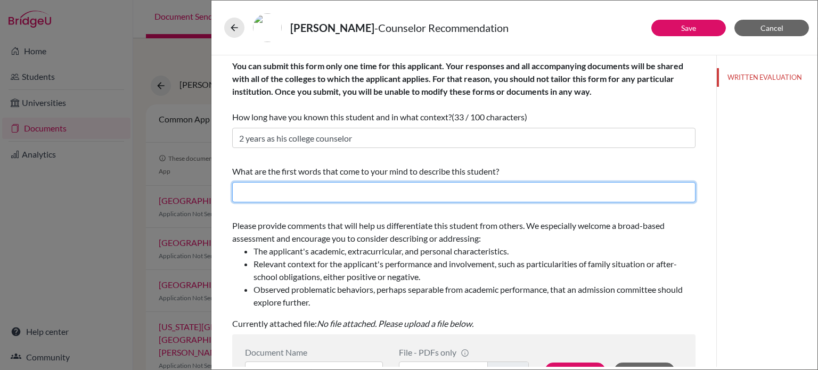
click at [313, 194] on input "text" at bounding box center [463, 192] width 463 height 20
type input "Ambitious, hard working"
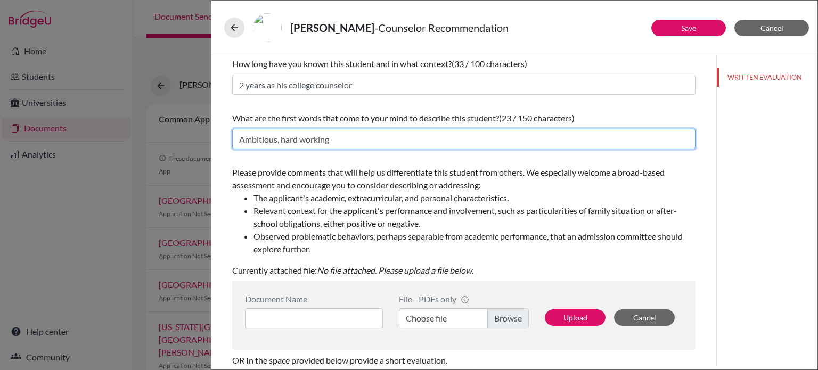
scroll to position [107, 0]
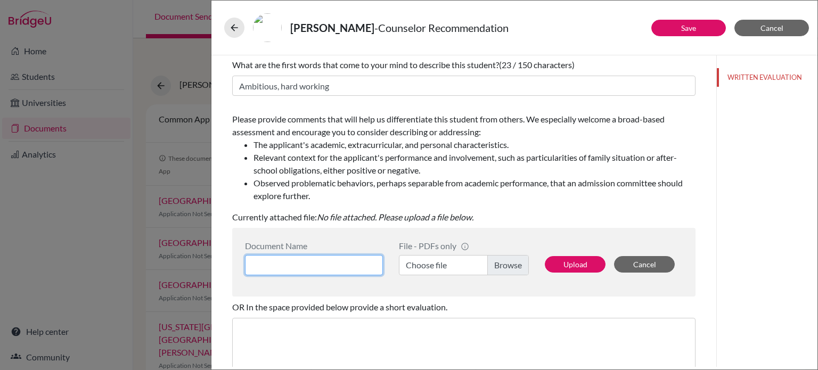
click at [341, 264] on input at bounding box center [314, 265] width 138 height 20
click at [511, 267] on label "Choose file" at bounding box center [464, 265] width 130 height 20
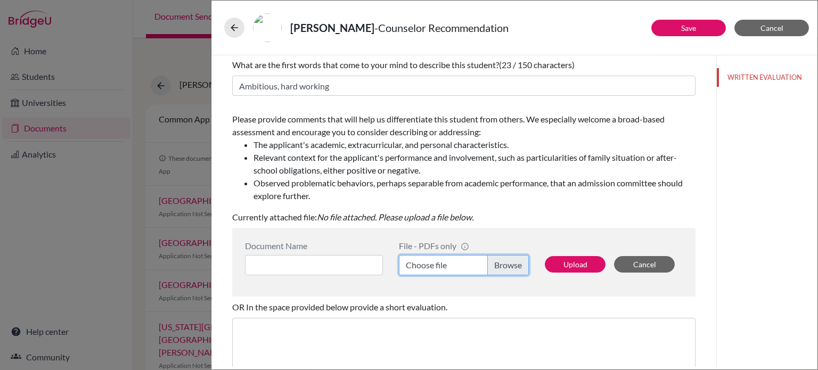
click at [511, 267] on input "Choose file" at bounding box center [464, 265] width 130 height 20
click at [500, 261] on label "Choose file" at bounding box center [464, 265] width 130 height 20
click at [500, 261] on input "Choose file" at bounding box center [464, 265] width 130 height 20
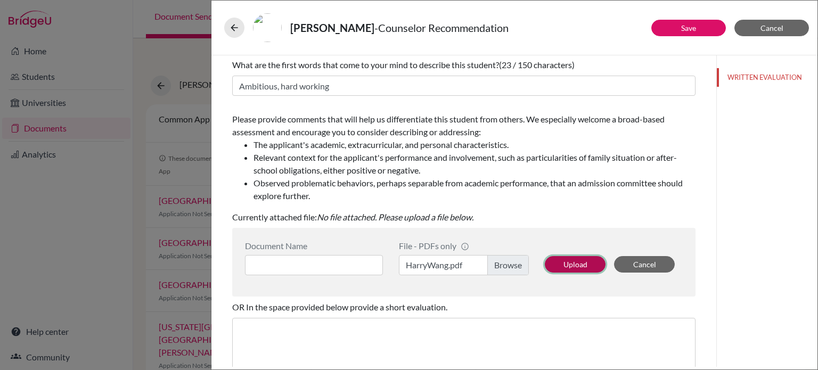
click at [564, 261] on button "Upload" at bounding box center [575, 264] width 61 height 17
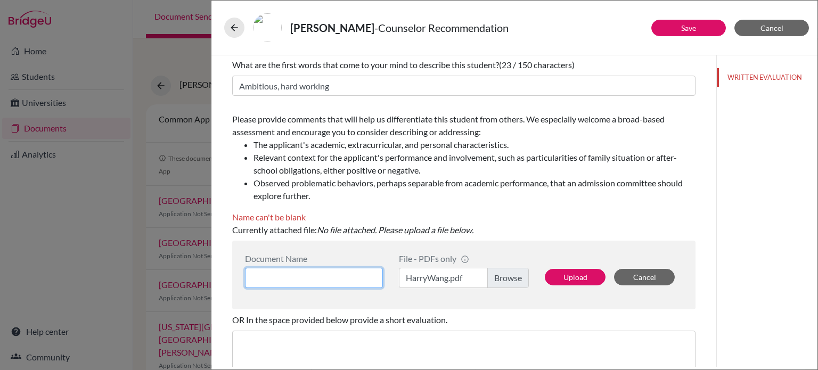
click at [278, 274] on input at bounding box center [314, 278] width 138 height 20
type input "C"
type input "H"
type input "Counselorrec"
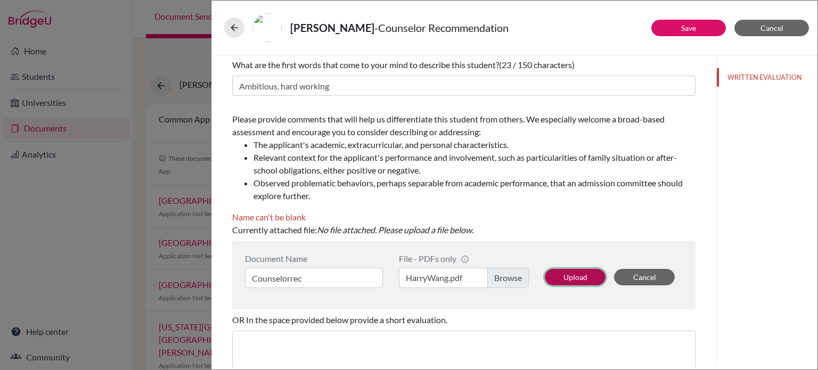
click at [571, 274] on button "Upload" at bounding box center [575, 277] width 61 height 17
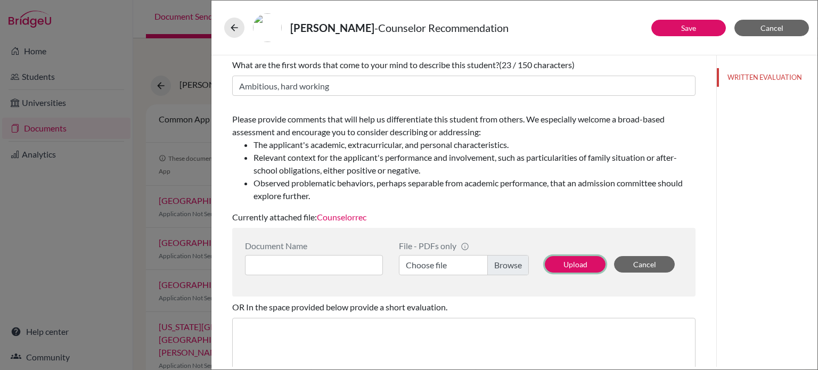
scroll to position [222, 0]
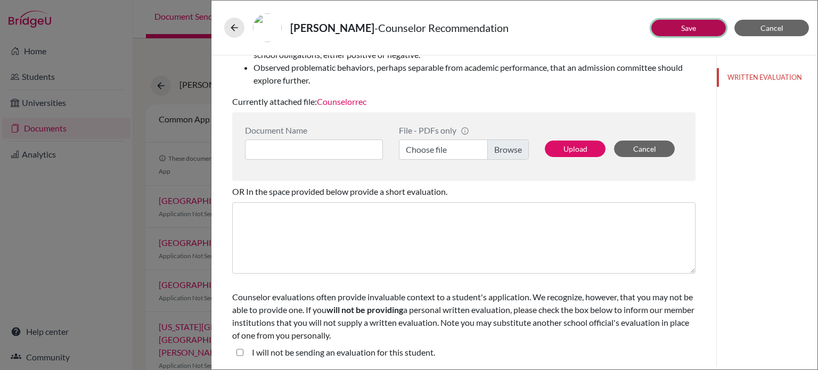
click at [684, 28] on link "Save" at bounding box center [688, 27] width 15 height 9
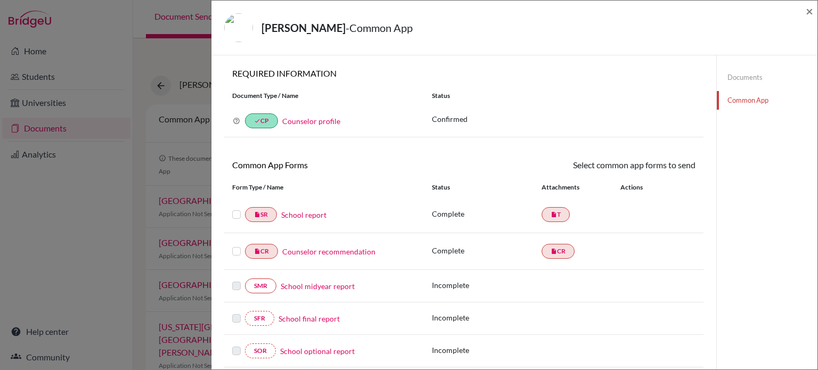
click at [239, 245] on label at bounding box center [236, 245] width 9 height 0
click at [0, 0] on input "checkbox" at bounding box center [0, 0] width 0 height 0
click at [234, 209] on label at bounding box center [236, 209] width 9 height 0
click at [0, 0] on input "checkbox" at bounding box center [0, 0] width 0 height 0
click at [671, 168] on link "Send" at bounding box center [673, 167] width 44 height 17
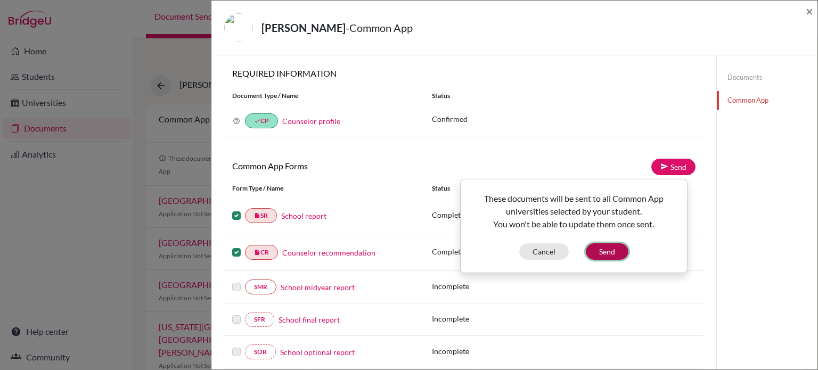
click at [604, 253] on button "Send" at bounding box center [607, 251] width 43 height 17
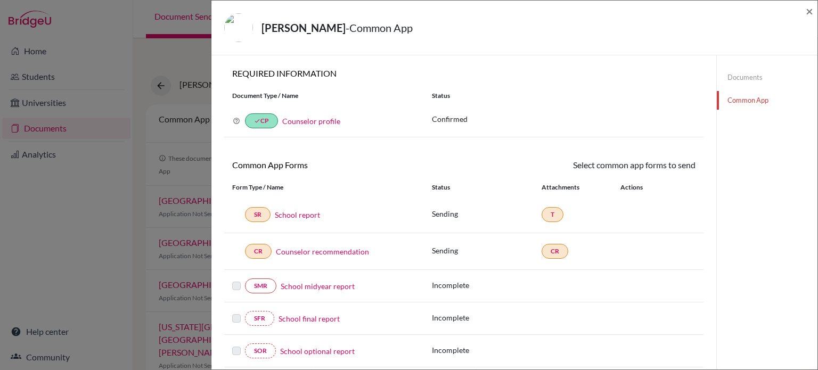
click at [34, 269] on div "WANG, Jiarui - Common App × × REQUIRED INFORMATION Document Type / Name Status …" at bounding box center [409, 185] width 818 height 370
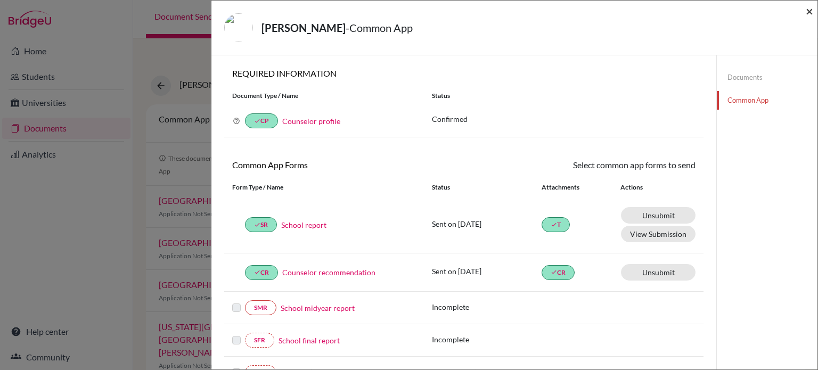
click at [807, 11] on span "×" at bounding box center [809, 10] width 7 height 15
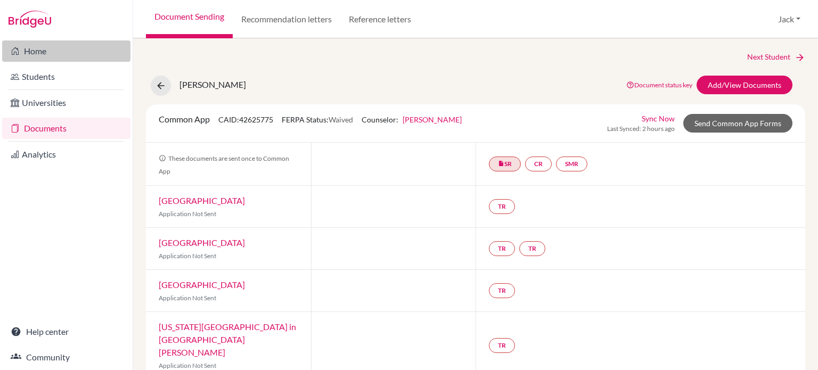
click at [34, 57] on link "Home" at bounding box center [66, 50] width 128 height 21
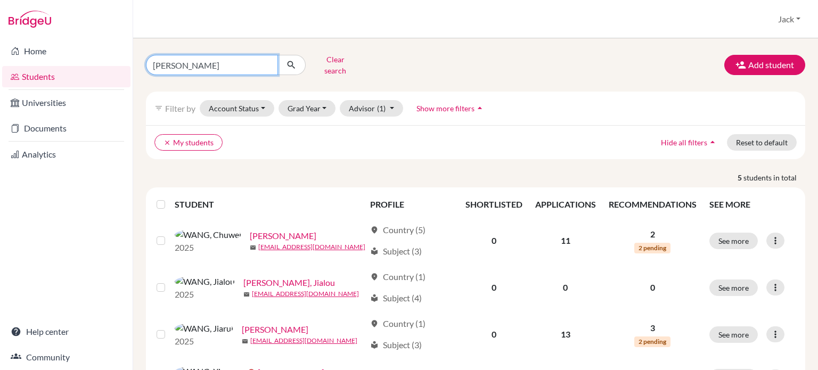
drag, startPoint x: 177, startPoint y: 61, endPoint x: 149, endPoint y: 55, distance: 28.9
click at [149, 55] on input "wang" at bounding box center [212, 65] width 132 height 20
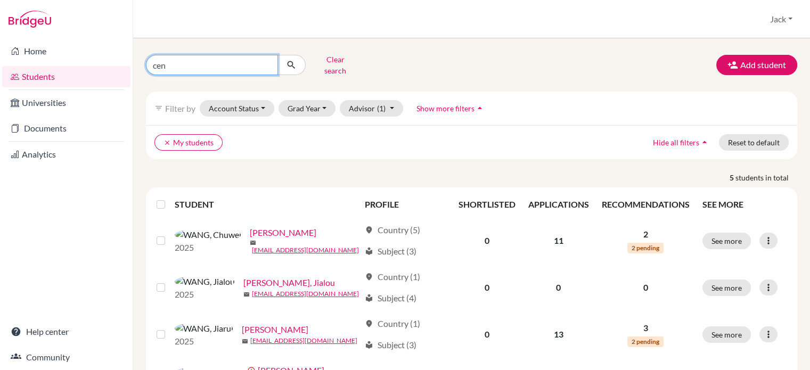
type input "cen"
click at [290, 61] on icon "submit" at bounding box center [291, 65] width 11 height 11
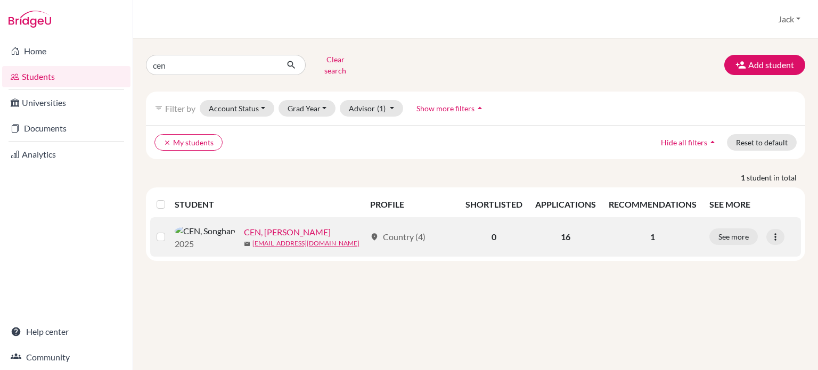
click at [244, 231] on link "CEN, [PERSON_NAME]" at bounding box center [287, 232] width 87 height 13
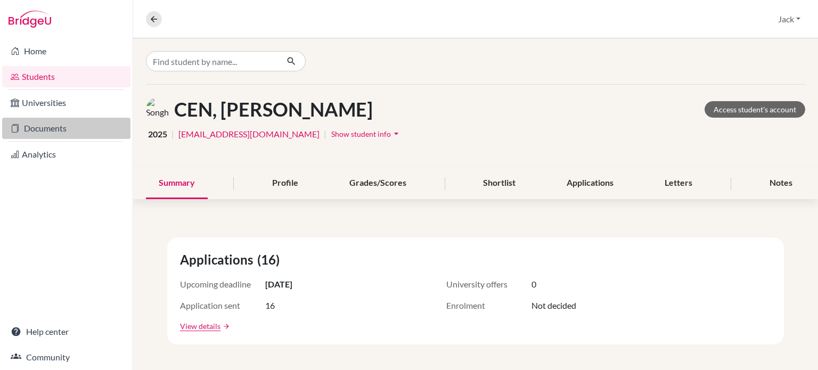
click at [45, 129] on link "Documents" at bounding box center [66, 128] width 128 height 21
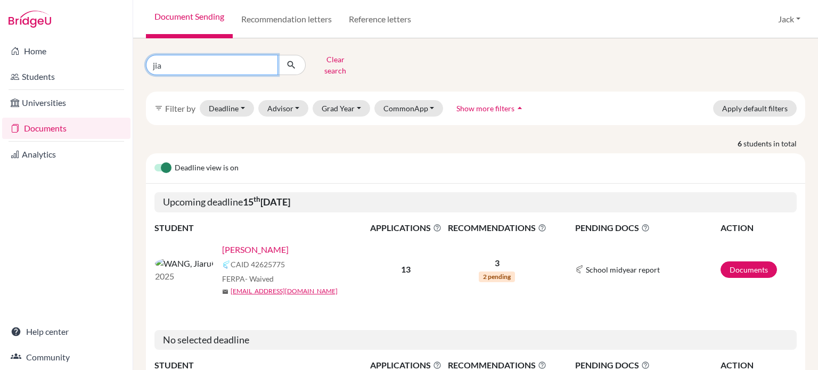
drag, startPoint x: 166, startPoint y: 58, endPoint x: 143, endPoint y: 52, distance: 24.0
click at [143, 57] on div "jia Clear search" at bounding box center [250, 65] width 225 height 28
type input "cen"
click button "submit" at bounding box center [291, 65] width 28 height 20
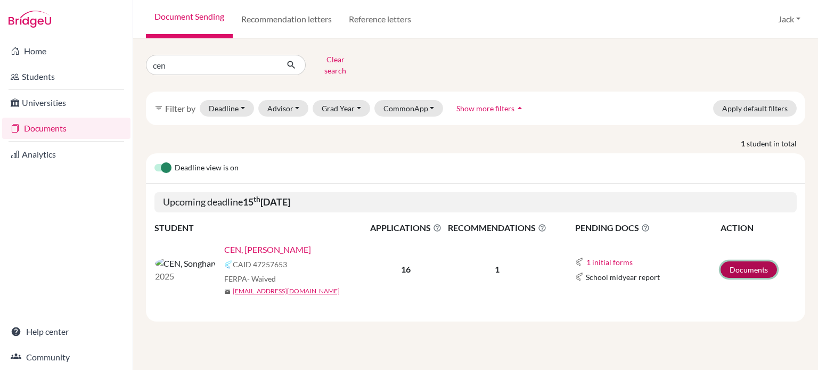
click at [752, 264] on link "Documents" at bounding box center [749, 269] width 56 height 17
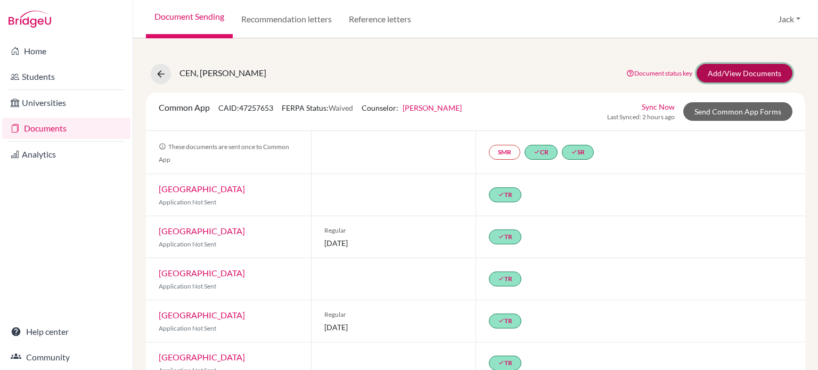
click at [718, 70] on link "Add/View Documents" at bounding box center [745, 73] width 96 height 19
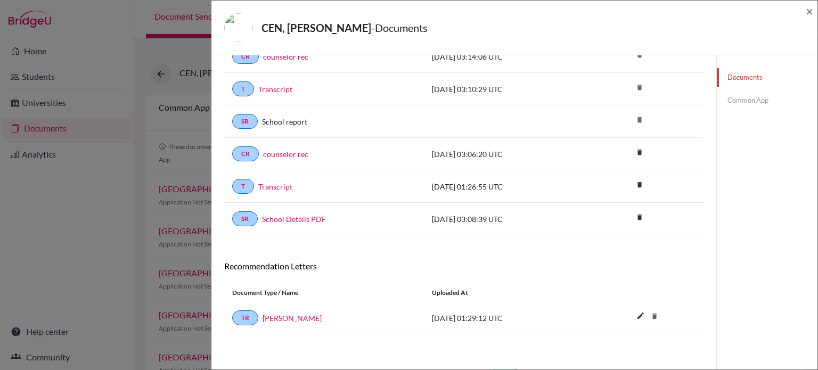
scroll to position [13, 0]
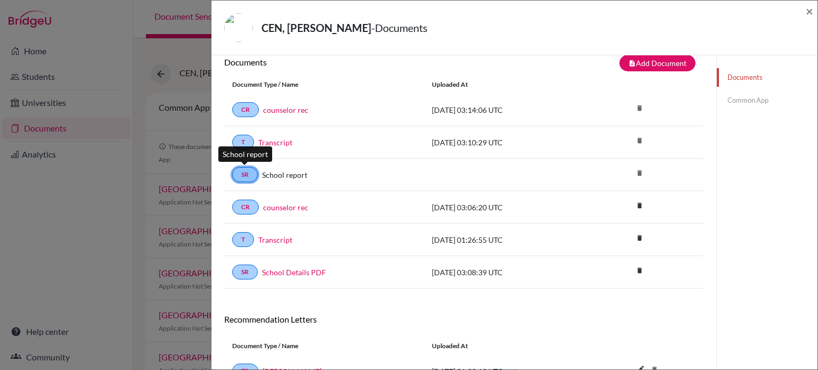
click at [247, 168] on link "SR" at bounding box center [245, 174] width 26 height 15
click at [733, 97] on link "Common App" at bounding box center [767, 100] width 101 height 19
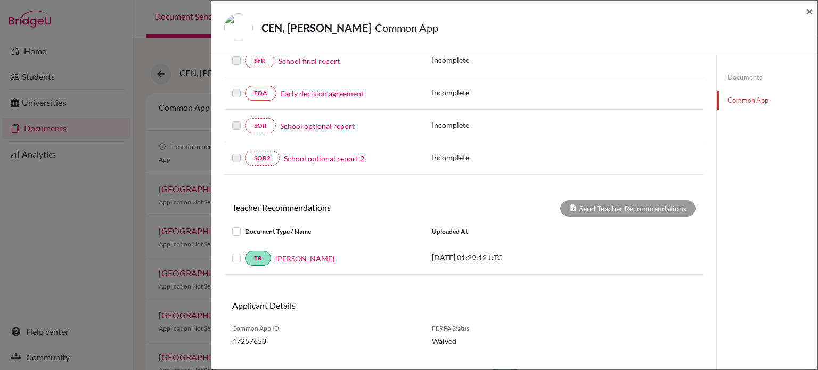
scroll to position [295, 0]
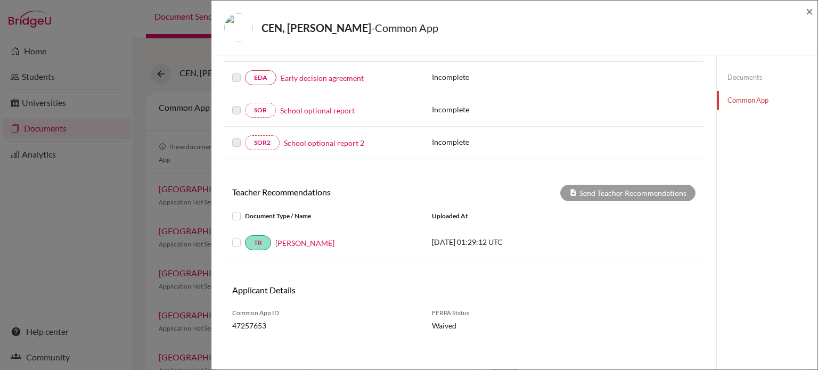
click at [245, 236] on label at bounding box center [245, 236] width 0 height 0
click at [0, 0] on input "checkbox" at bounding box center [0, 0] width 0 height 0
click at [609, 188] on button "Send Teacher Recommendations" at bounding box center [627, 193] width 135 height 17
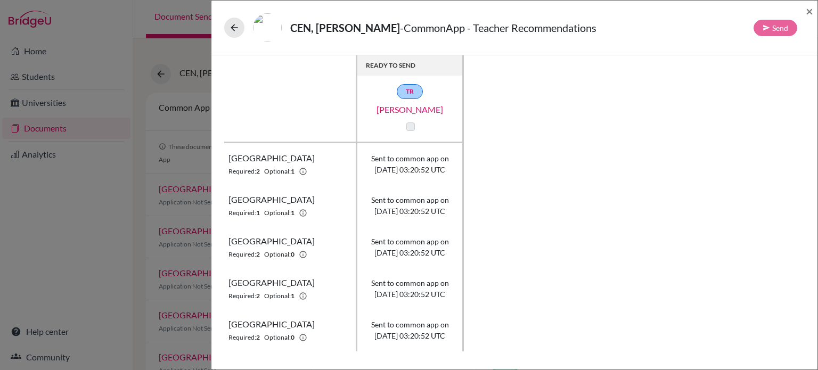
click at [410, 127] on label at bounding box center [410, 126] width 9 height 9
click at [228, 23] on button at bounding box center [234, 28] width 20 height 20
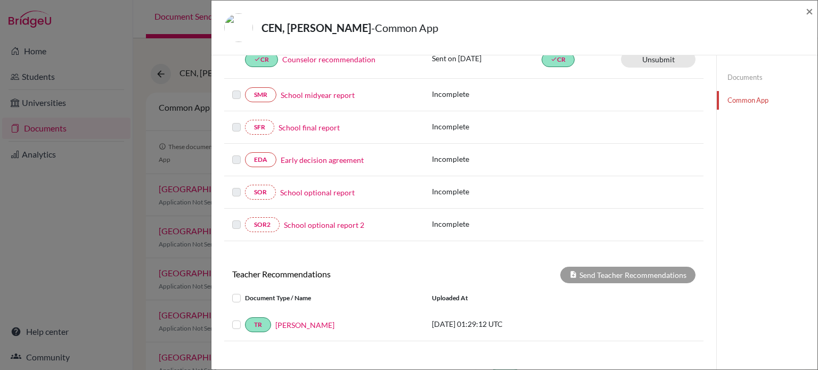
scroll to position [295, 0]
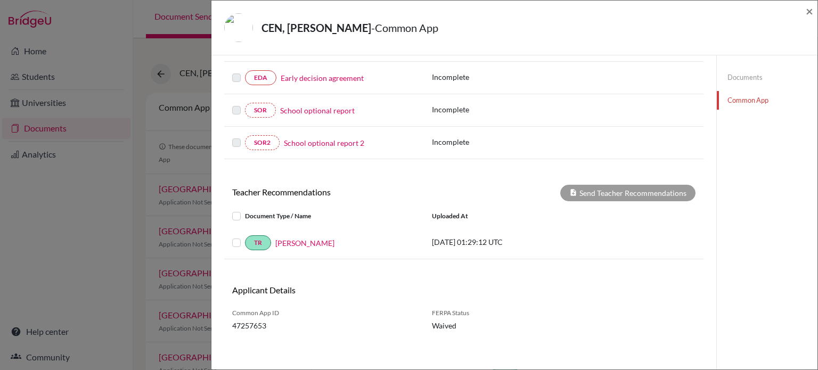
click at [245, 236] on label at bounding box center [245, 236] width 0 height 0
click at [0, 0] on input "checkbox" at bounding box center [0, 0] width 0 height 0
click at [606, 187] on button "Send Teacher Recommendations" at bounding box center [627, 193] width 135 height 17
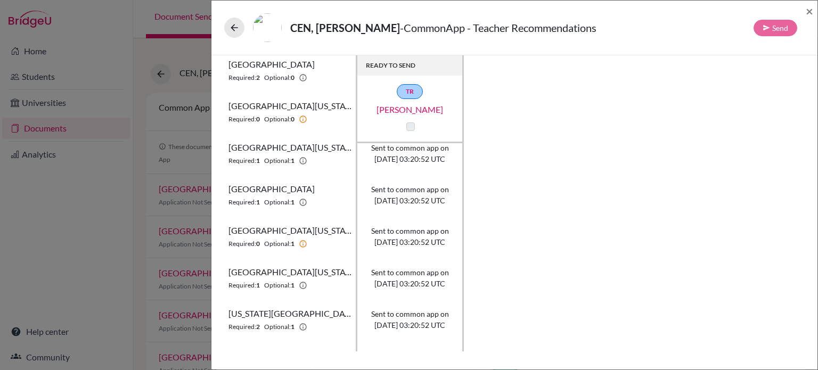
scroll to position [456, 0]
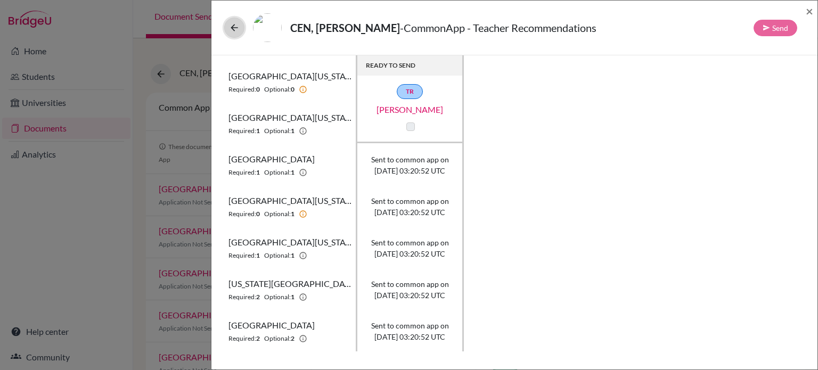
click at [233, 23] on icon at bounding box center [234, 27] width 11 height 11
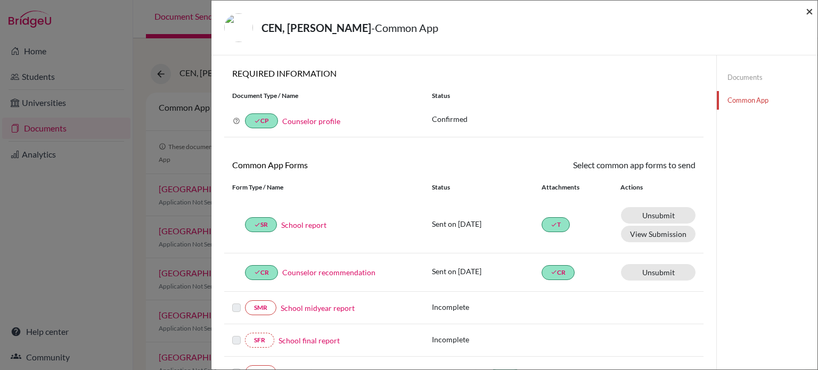
click at [809, 11] on span "×" at bounding box center [809, 10] width 7 height 15
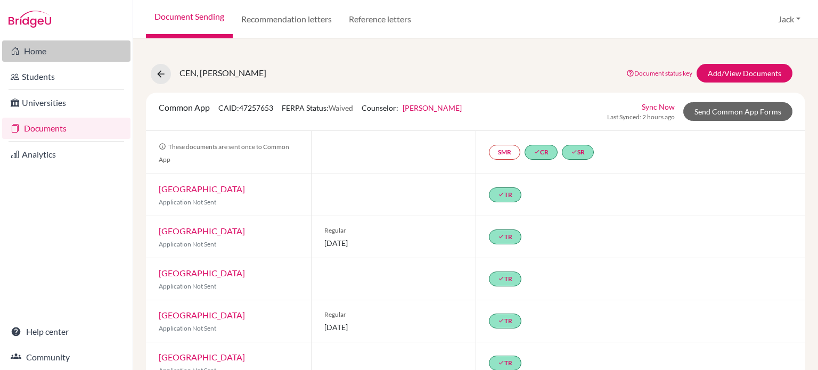
click at [40, 53] on link "Home" at bounding box center [66, 50] width 128 height 21
